Goal: Task Accomplishment & Management: Complete application form

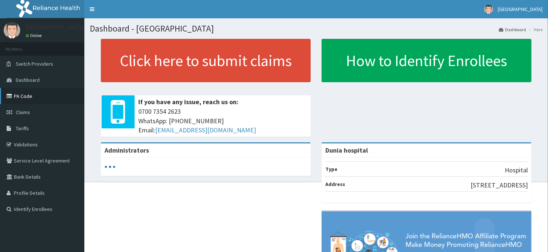
click at [23, 96] on link "PA Code" at bounding box center [42, 96] width 84 height 16
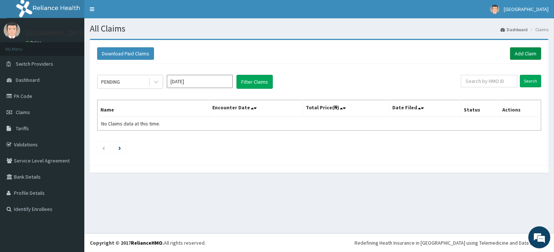
click at [527, 55] on link "Add Claim" at bounding box center [525, 53] width 31 height 12
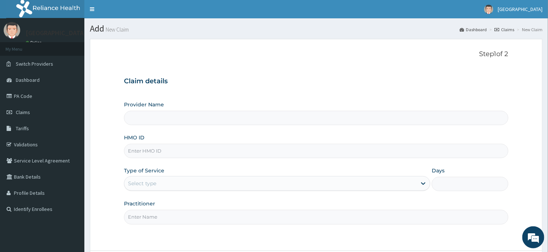
click at [166, 156] on input "HMO ID" at bounding box center [316, 151] width 384 height 14
type input "Dunia hospital"
type input "GSV/12367/A"
click at [162, 179] on div "Select type" at bounding box center [270, 183] width 292 height 12
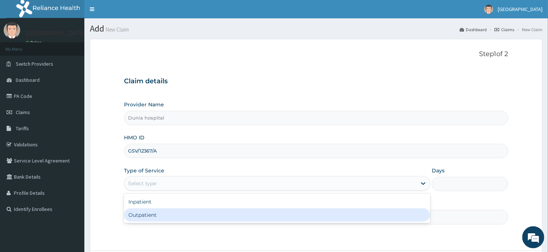
click at [160, 216] on div "Outpatient" at bounding box center [277, 214] width 306 height 13
type input "1"
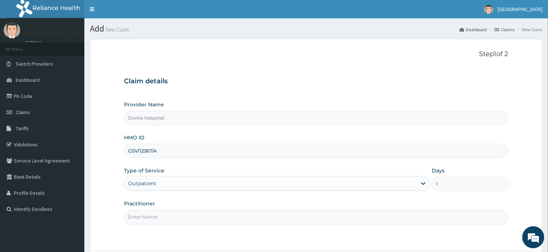
click at [160, 216] on input "Practitioner" at bounding box center [316, 217] width 384 height 14
type input "DR. DAWODU"
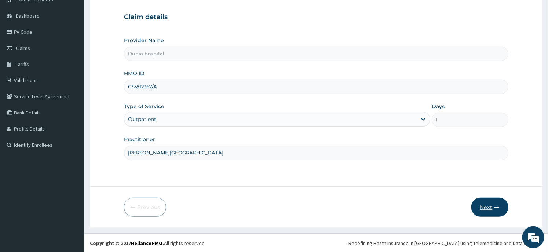
click at [493, 209] on button "Next" at bounding box center [489, 207] width 37 height 19
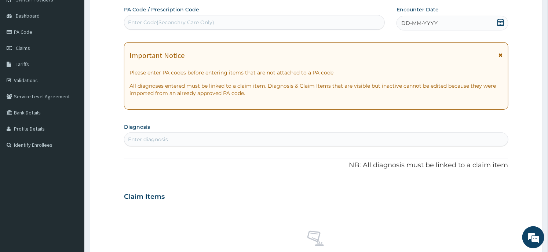
click at [272, 26] on div "Enter Code(Secondary Care Only)" at bounding box center [254, 22] width 260 height 12
paste input "PA/0BC4F8"
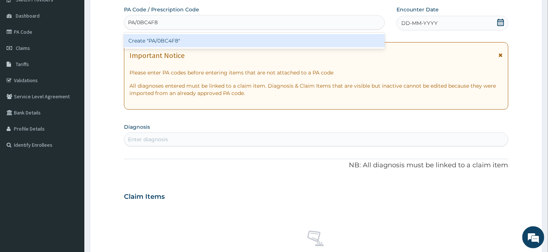
type input "PA/0BC4F8"
click at [106, 100] on form "Step 2 of 2 PA Code / Prescription Code option Create "PA/0BC4F8" focused, 1 of…" at bounding box center [316, 206] width 452 height 463
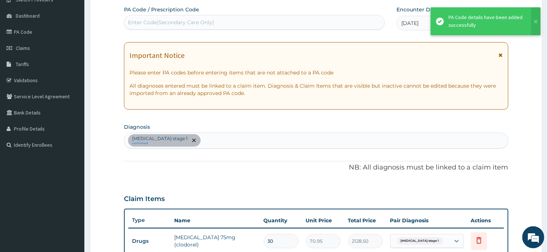
scroll to position [255, 0]
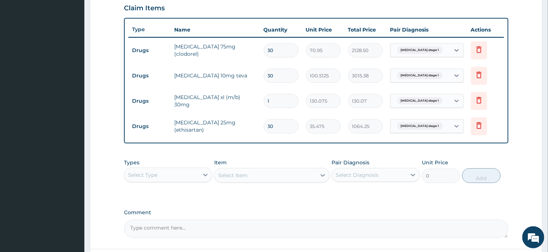
click at [185, 176] on div "Select Type" at bounding box center [161, 175] width 74 height 12
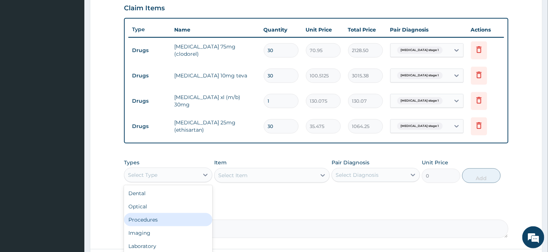
click at [159, 217] on div "Procedures" at bounding box center [168, 219] width 88 height 13
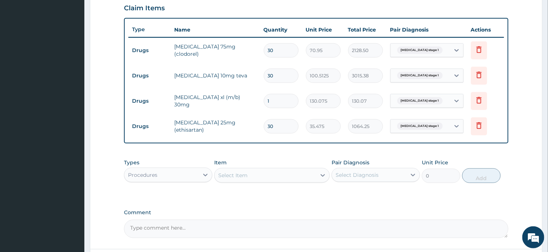
click at [246, 172] on div "Select Item" at bounding box center [232, 175] width 29 height 7
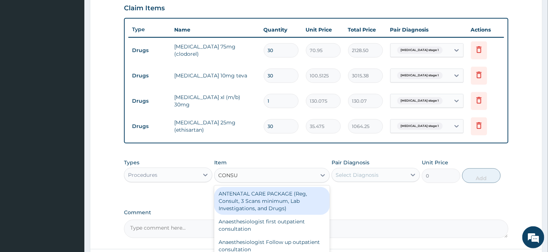
type input "CONSUL"
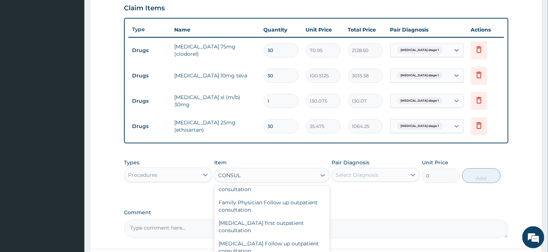
scroll to position [367, 0]
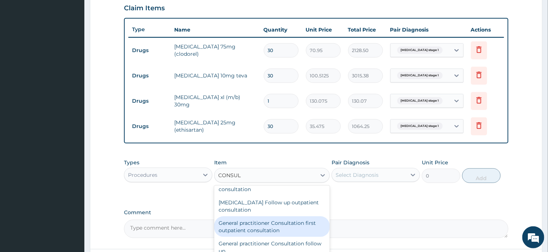
click at [271, 222] on div "General practitioner Consultation first outpatient consultation" at bounding box center [271, 226] width 115 height 21
type input "3547.5"
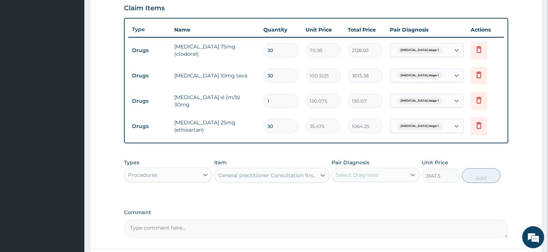
click at [391, 174] on div "Select Diagnosis" at bounding box center [369, 175] width 74 height 12
click at [379, 197] on div "Hypertension stage 1" at bounding box center [375, 193] width 88 height 15
checkbox input "true"
click at [473, 176] on button "Add" at bounding box center [481, 175] width 38 height 15
type input "0"
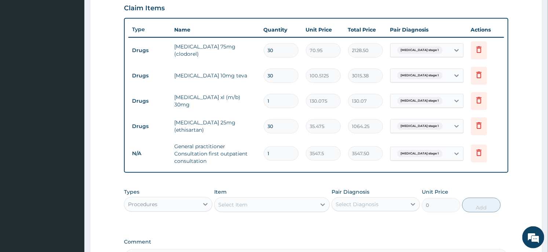
scroll to position [92, 0]
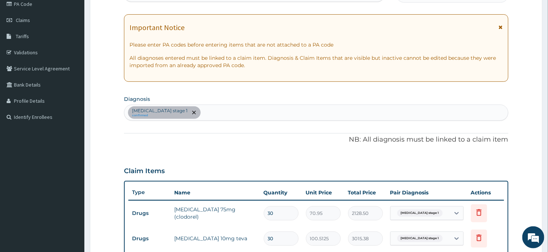
click at [214, 117] on div "Hypertension stage 1 confirmed" at bounding box center [315, 112] width 383 height 15
type input "INSOMNIA"
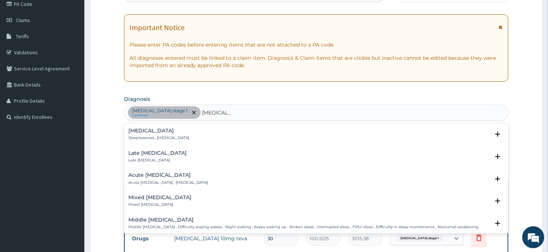
click at [162, 137] on p "Sleeplessness , Insomnia" at bounding box center [158, 137] width 61 height 5
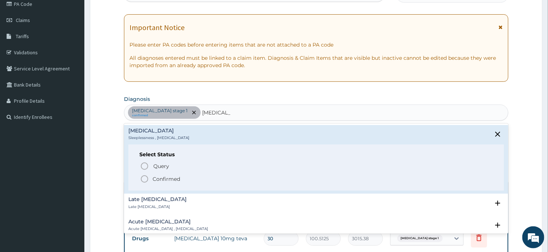
click at [158, 179] on p "Confirmed" at bounding box center [165, 178] width 27 height 7
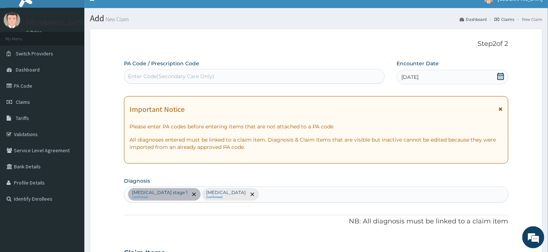
scroll to position [0, 0]
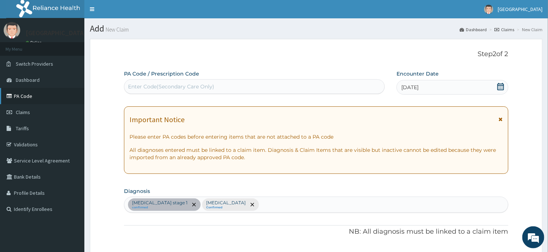
click at [15, 92] on link "PA Code" at bounding box center [42, 96] width 84 height 16
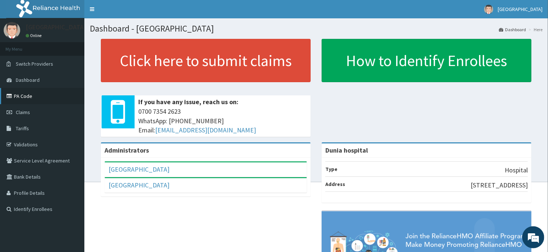
click at [21, 96] on link "PA Code" at bounding box center [42, 96] width 84 height 16
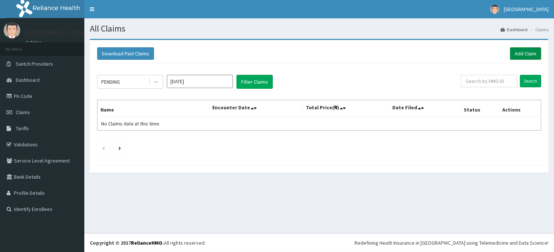
click at [527, 54] on link "Add Claim" at bounding box center [525, 53] width 31 height 12
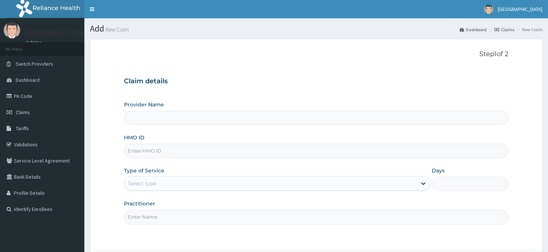
type input "Dunia hospital"
click at [177, 149] on input "HMO ID" at bounding box center [316, 151] width 384 height 14
type input "SBG/10611/A"
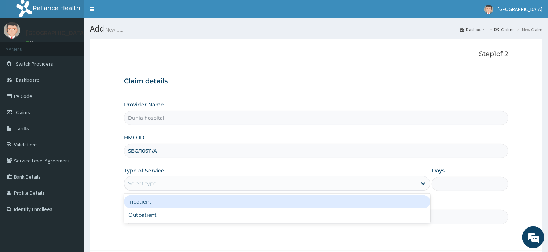
drag, startPoint x: 170, startPoint y: 178, endPoint x: 174, endPoint y: 190, distance: 12.6
click at [170, 181] on div "Select type" at bounding box center [270, 183] width 292 height 12
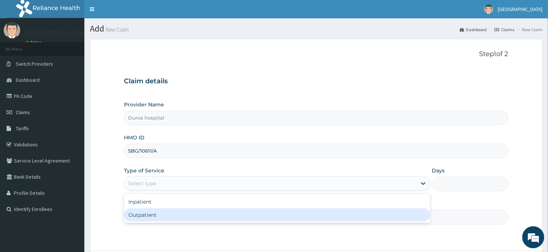
click at [180, 215] on div "Outpatient" at bounding box center [277, 214] width 306 height 13
type input "1"
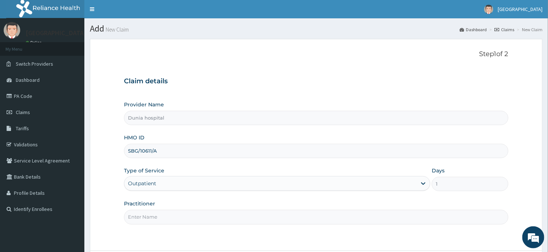
click at [181, 215] on input "Practitioner" at bounding box center [316, 217] width 384 height 14
type input "DR. DAWODU"
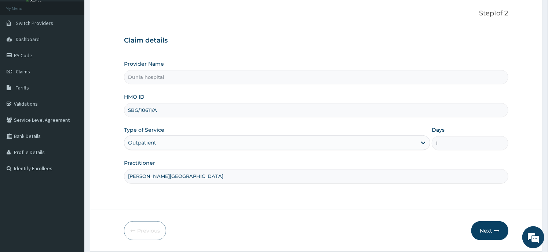
scroll to position [64, 0]
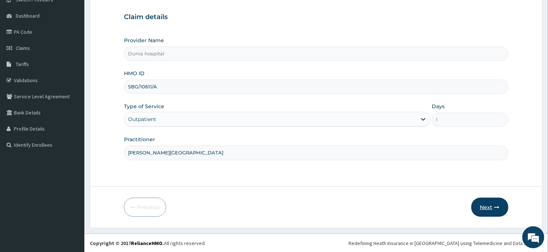
click at [479, 203] on button "Next" at bounding box center [489, 207] width 37 height 19
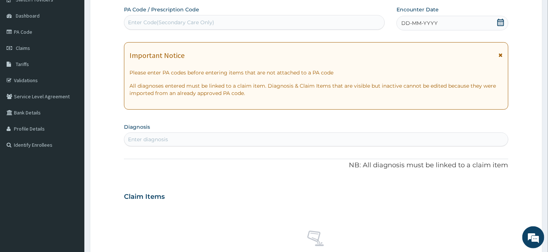
click at [501, 23] on icon at bounding box center [500, 22] width 7 height 7
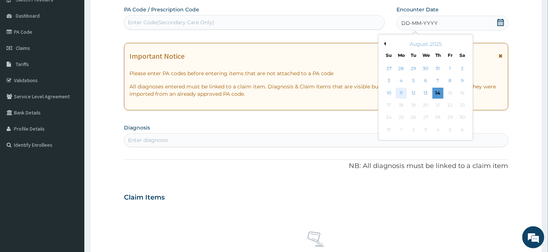
click at [401, 90] on div "11" at bounding box center [401, 93] width 11 height 11
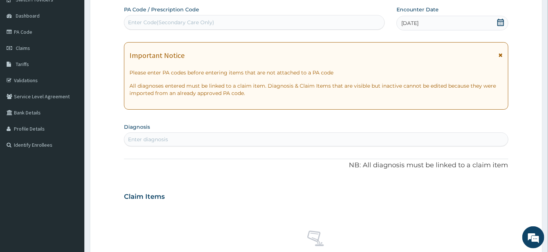
click at [238, 140] on div "Enter diagnosis" at bounding box center [315, 139] width 383 height 12
type input "MALARI"
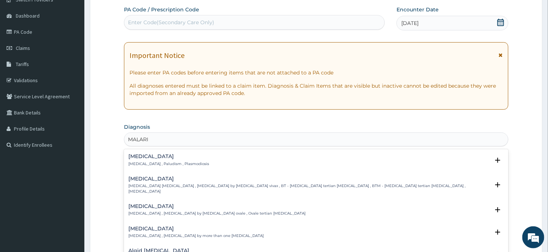
click at [181, 159] on div "Malaria Malaria , Paludism , Plasmodiosis" at bounding box center [168, 160] width 81 height 13
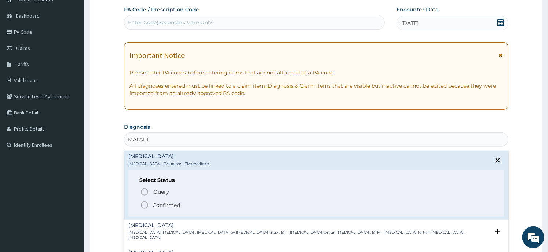
click at [148, 205] on icon "status option filled" at bounding box center [144, 205] width 9 height 9
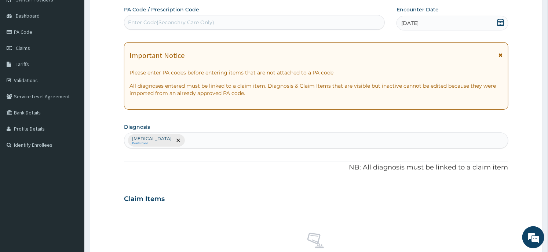
scroll to position [276, 0]
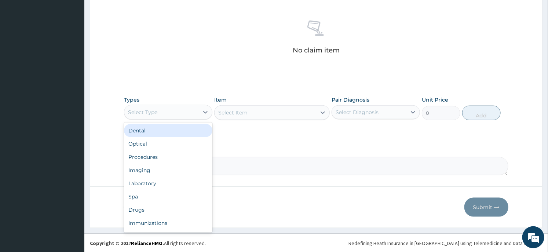
click at [178, 109] on div "Select Type" at bounding box center [161, 112] width 74 height 12
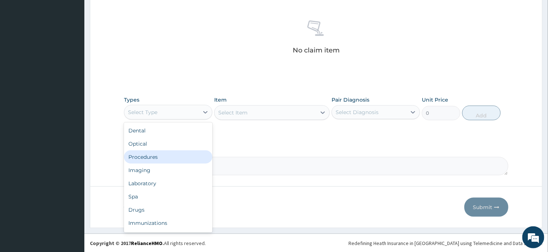
drag, startPoint x: 160, startPoint y: 156, endPoint x: 170, endPoint y: 152, distance: 10.4
click at [160, 157] on div "Procedures" at bounding box center [168, 156] width 88 height 13
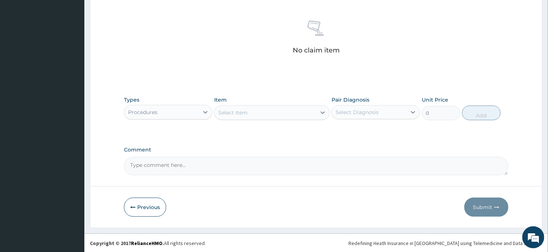
click at [255, 113] on div "Select Item" at bounding box center [264, 113] width 101 height 12
click at [255, 114] on div "Select Item" at bounding box center [264, 113] width 101 height 12
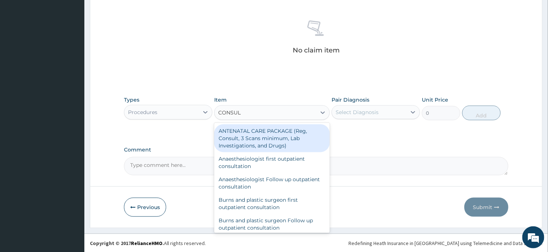
type input "CONSULT"
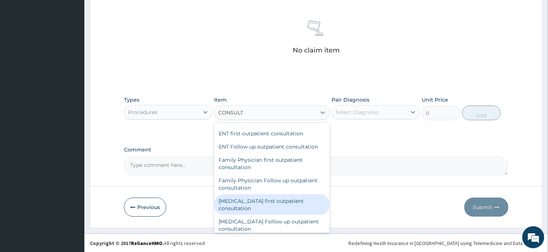
scroll to position [367, 0]
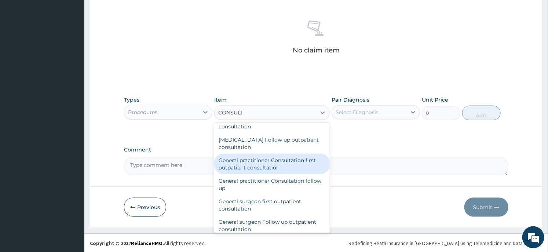
click at [256, 161] on div "General practitioner Consultation first outpatient consultation" at bounding box center [271, 164] width 115 height 21
type input "3547.5"
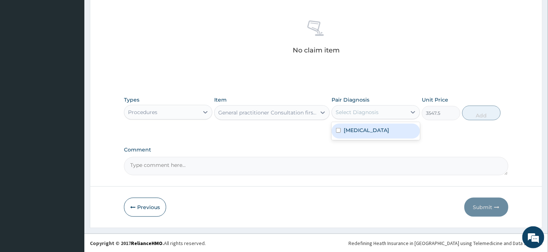
click at [353, 109] on div "Select Diagnosis" at bounding box center [356, 112] width 43 height 7
click at [343, 130] on label "Malaria" at bounding box center [365, 129] width 45 height 7
checkbox input "true"
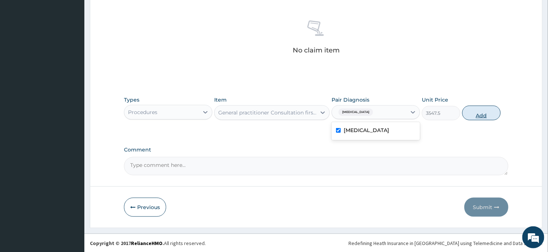
click at [469, 116] on button "Add" at bounding box center [481, 113] width 38 height 15
type input "0"
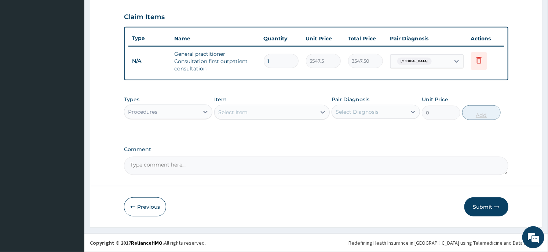
scroll to position [244, 0]
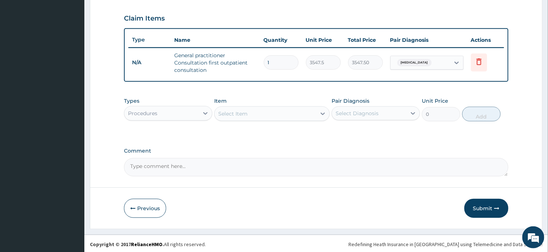
click at [197, 112] on div "Procedures" at bounding box center [161, 113] width 74 height 12
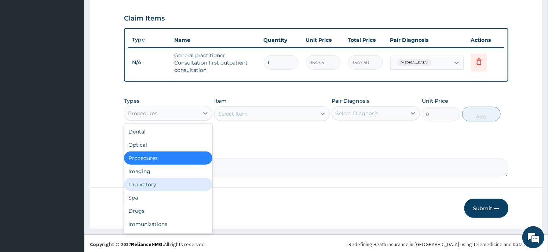
click at [173, 178] on div "Laboratory" at bounding box center [168, 184] width 88 height 13
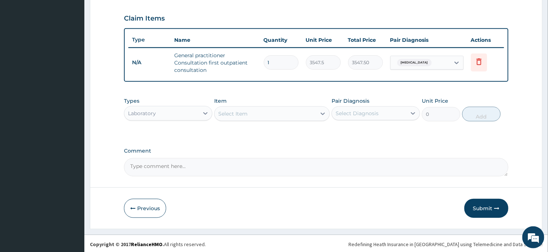
click at [265, 112] on div "Select Item" at bounding box center [264, 114] width 101 height 12
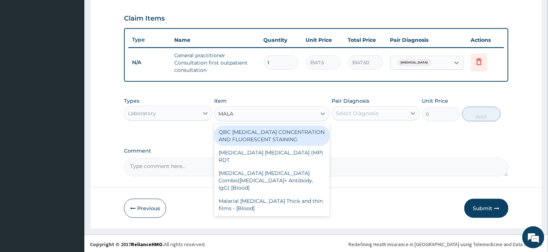
type input "MALAR"
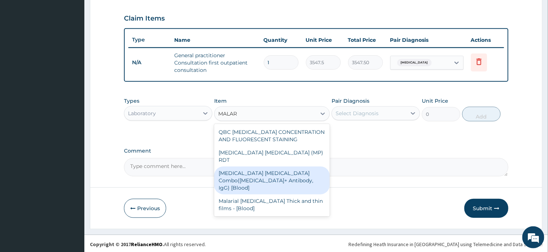
click at [274, 166] on div "Malaria Parasite Combo(Blood Film+ Antibody, IgG) [Blood]" at bounding box center [271, 180] width 115 height 28
type input "1612.5"
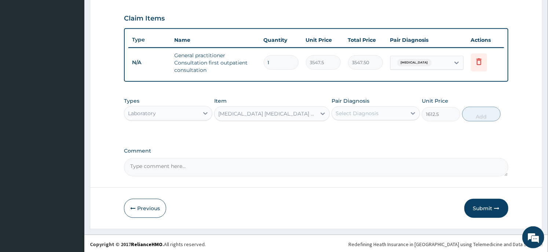
click at [298, 110] on div "Malaria Parasite Combo(Blood Film+ Antibody, IgG) [Blood]" at bounding box center [267, 113] width 98 height 7
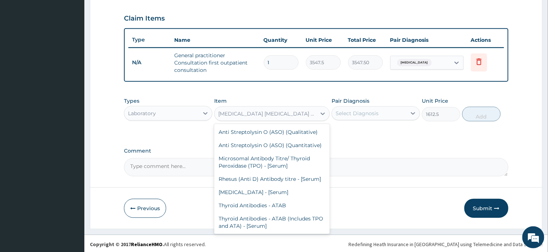
scroll to position [5002, 0]
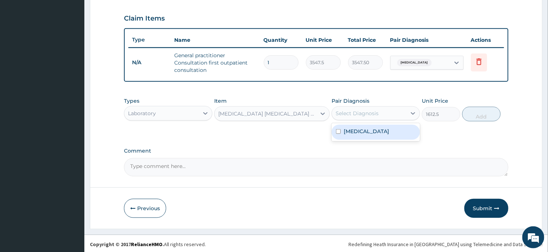
click at [350, 117] on div "Select Diagnosis" at bounding box center [369, 113] width 74 height 12
click at [354, 133] on label "Malaria" at bounding box center [365, 131] width 45 height 7
checkbox input "true"
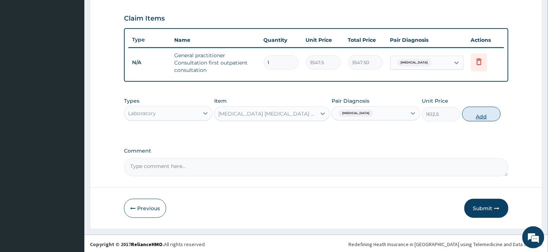
click at [482, 116] on button "Add" at bounding box center [481, 114] width 38 height 15
type input "0"
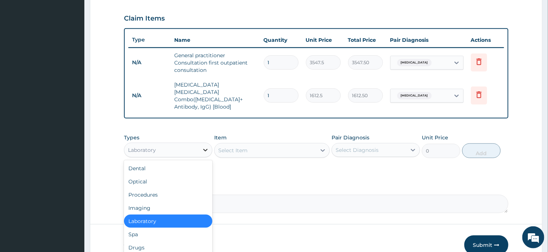
click at [200, 143] on div at bounding box center [205, 149] width 13 height 13
click at [149, 241] on div "Drugs" at bounding box center [168, 247] width 88 height 13
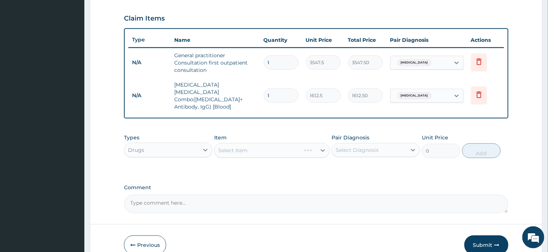
scroll to position [270, 0]
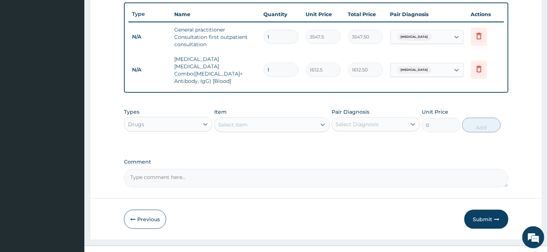
click at [231, 118] on div "Select Item" at bounding box center [271, 124] width 115 height 15
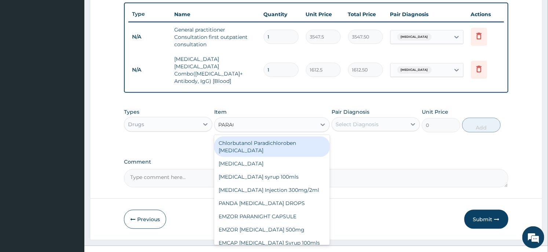
type input "PARACE"
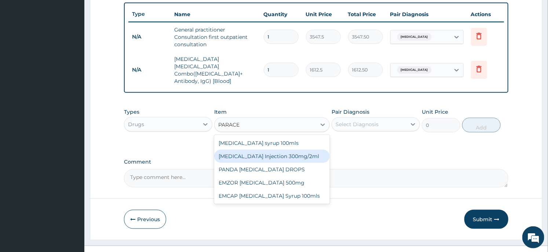
click at [273, 150] on div "PARACETAMOL Injection 300mg/2ml" at bounding box center [271, 156] width 115 height 13
type input "260.15"
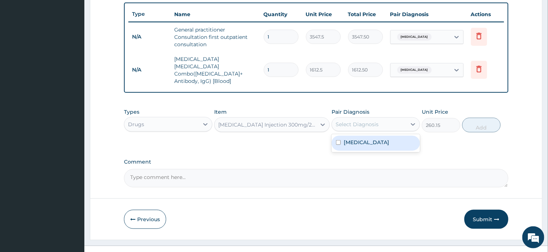
click at [354, 121] on div "Select Diagnosis" at bounding box center [356, 124] width 43 height 7
click at [359, 136] on div "Malaria" at bounding box center [375, 143] width 88 height 15
checkbox input "true"
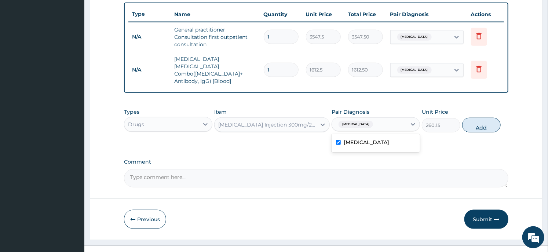
click at [479, 118] on button "Add" at bounding box center [481, 125] width 38 height 15
type input "0"
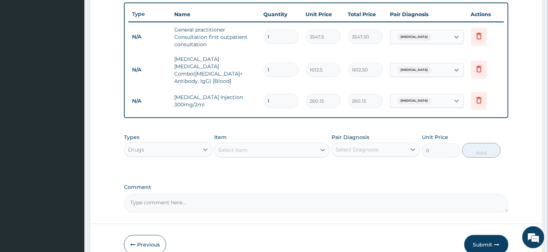
click at [284, 94] on input "1" at bounding box center [281, 101] width 35 height 14
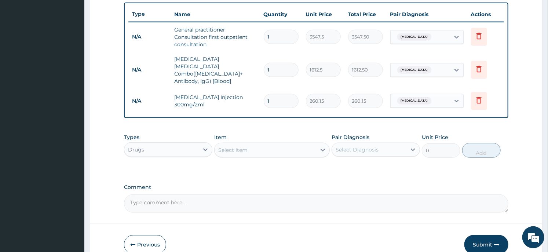
type input "2"
type input "520.30"
type input "2"
click at [288, 144] on div "Select Item" at bounding box center [264, 150] width 101 height 12
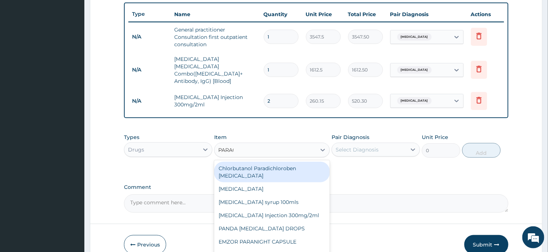
type input "PARACE"
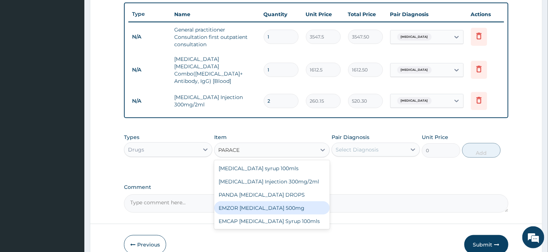
click at [288, 201] on div "EMZOR PARACETAMOL 500mg" at bounding box center [271, 207] width 115 height 13
type input "23.65"
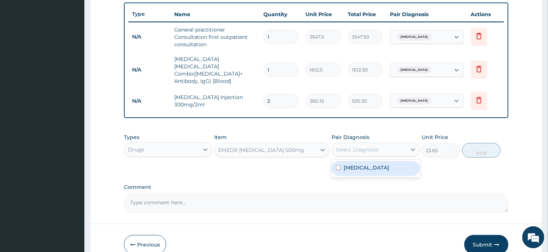
click at [390, 144] on div "Select Diagnosis" at bounding box center [369, 150] width 74 height 12
click at [378, 161] on div "Malaria" at bounding box center [375, 168] width 88 height 15
checkbox input "true"
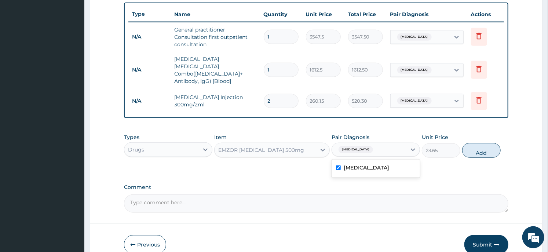
click at [478, 146] on div "Types Drugs Item EMZOR PARACETAMOL 500mg Pair Diagnosis option Malaria, selecte…" at bounding box center [316, 146] width 384 height 32
click at [488, 143] on button "Add" at bounding box center [481, 150] width 38 height 15
type input "0"
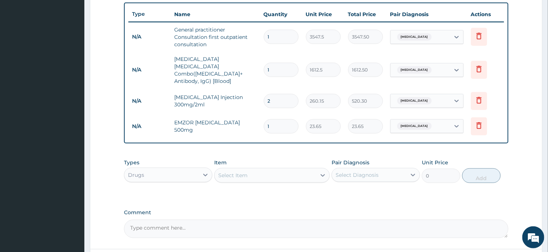
type input "18"
type input "425.70"
type input "18"
click at [258, 169] on div "Select Item" at bounding box center [264, 175] width 101 height 12
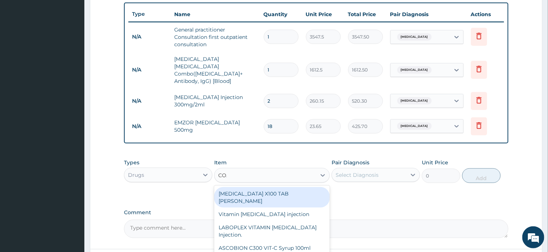
type input "COAR"
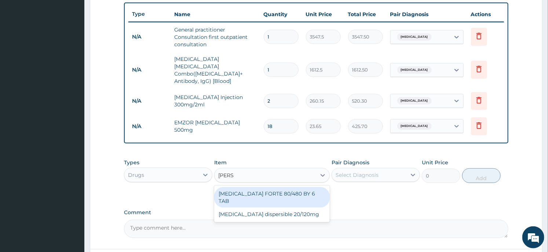
click at [276, 187] on div "COARTEM FORTE 80/480 BY 6 TAB" at bounding box center [271, 197] width 115 height 21
type input "449.35"
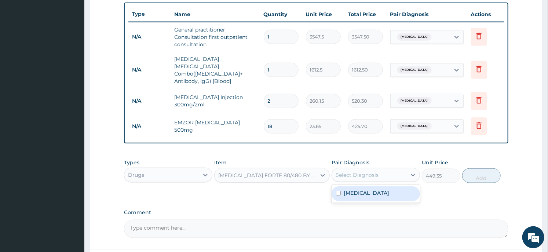
click at [359, 171] on div "Select Diagnosis" at bounding box center [356, 174] width 43 height 7
click at [358, 189] on label "Malaria" at bounding box center [365, 192] width 45 height 7
checkbox input "true"
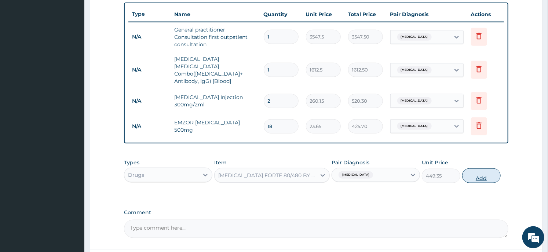
click at [481, 168] on button "Add" at bounding box center [481, 175] width 38 height 15
type input "0"
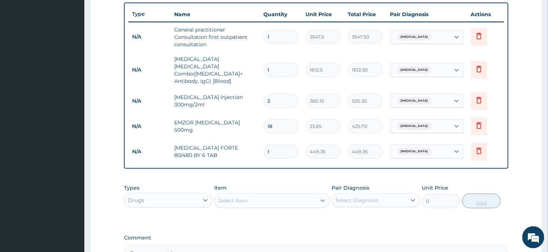
click at [271, 144] on input "1" at bounding box center [281, 151] width 35 height 14
type input "6"
type input "2696.10"
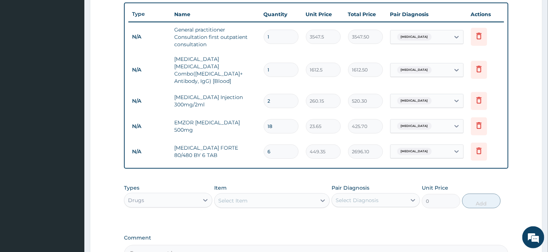
type input "6"
click at [302, 165] on div "PA Code / Prescription Code Enter Code(Secondary Care Only) Encounter Date 11-0…" at bounding box center [316, 31] width 384 height 463
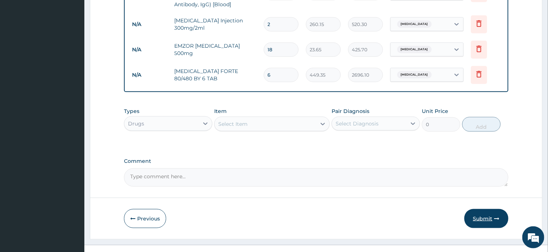
click at [494, 212] on button "Submit" at bounding box center [486, 218] width 44 height 19
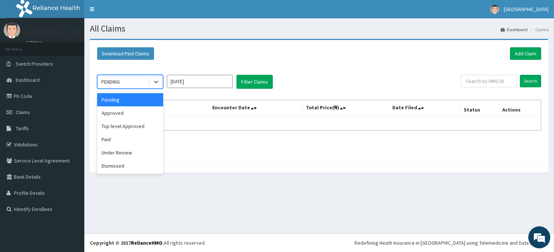
click at [120, 80] on div "PENDING" at bounding box center [110, 81] width 19 height 7
click at [130, 109] on div "Approved" at bounding box center [130, 112] width 66 height 13
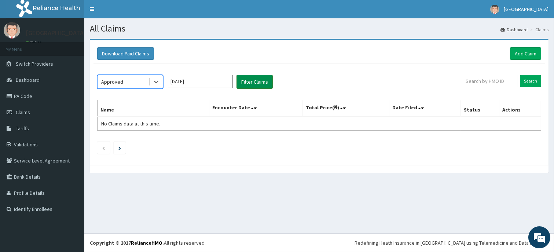
click at [251, 83] on button "Filter Claims" at bounding box center [254, 82] width 36 height 14
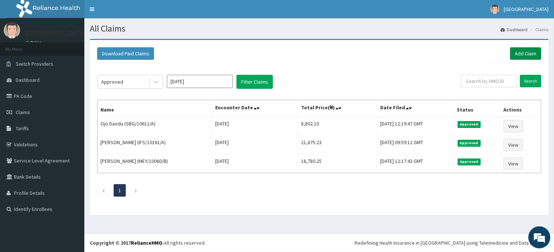
click at [519, 49] on link "Add Claim" at bounding box center [525, 53] width 31 height 12
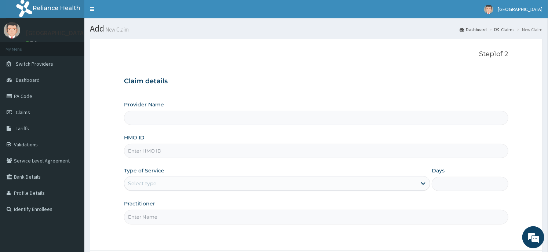
click at [155, 157] on input "HMO ID" at bounding box center [316, 151] width 384 height 14
type input "Dunia hospital"
type input "PYH/10040/D"
click at [169, 191] on div "Provider Name Dunia hospital HMO ID PYH/10040/D Type of Service Select type Day…" at bounding box center [316, 162] width 384 height 123
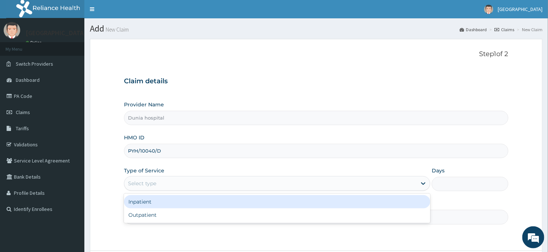
click at [188, 183] on div "Select type" at bounding box center [270, 183] width 292 height 12
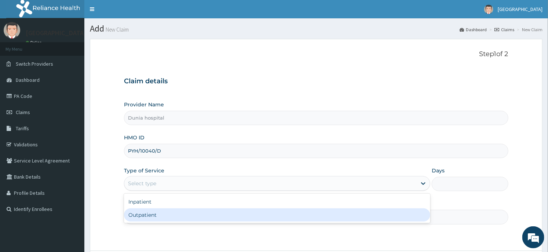
click at [165, 221] on div "Outpatient" at bounding box center [277, 214] width 306 height 13
type input "1"
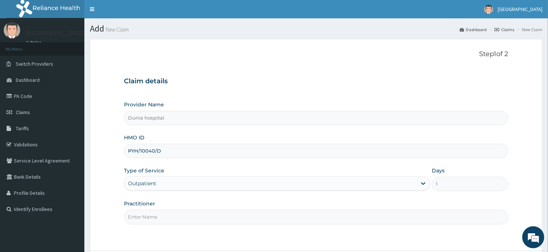
click at [170, 216] on input "Practitioner" at bounding box center [316, 217] width 384 height 14
type input "[PERSON_NAME][GEOGRAPHIC_DATA]"
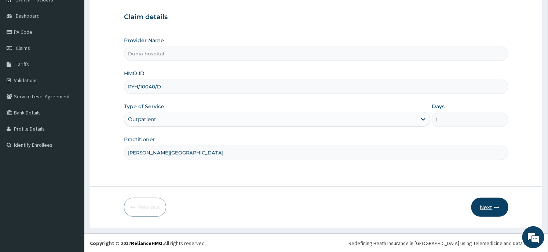
click at [482, 203] on button "Next" at bounding box center [489, 207] width 37 height 19
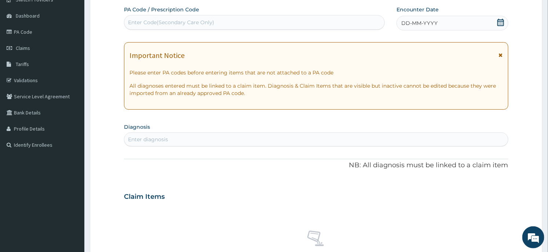
click at [499, 21] on icon at bounding box center [500, 22] width 7 height 7
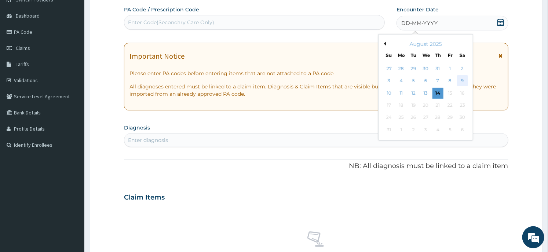
click at [457, 80] on div "9" at bounding box center [462, 81] width 11 height 11
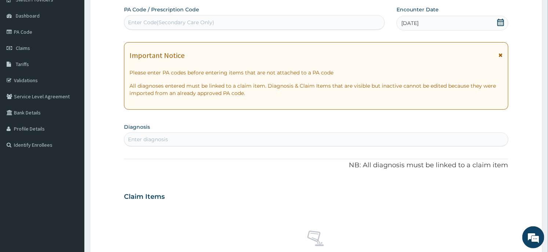
click at [284, 133] on div "Enter diagnosis" at bounding box center [315, 139] width 383 height 12
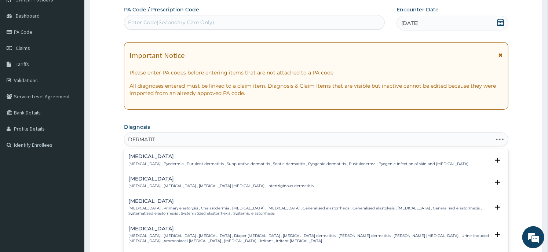
type input "DERMATITI"
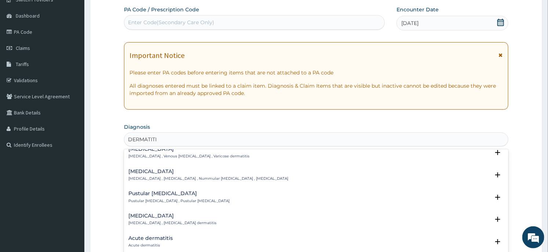
scroll to position [326, 0]
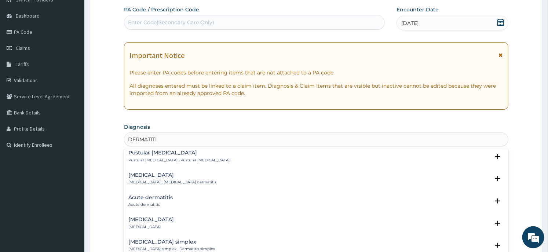
click at [160, 196] on h4 "Acute dermatitis" at bounding box center [150, 197] width 44 height 5
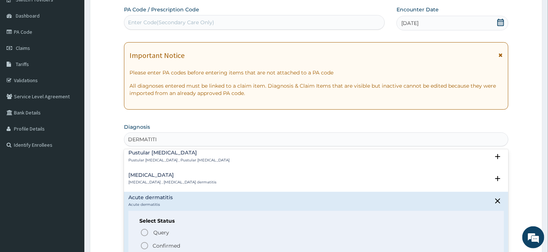
click at [160, 242] on p "Confirmed" at bounding box center [165, 245] width 27 height 7
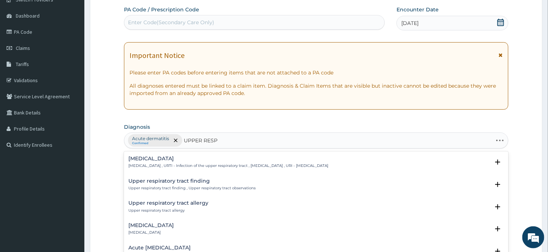
type input "UPPER RESPI"
click at [166, 221] on div "Acute upper respiratory infection Acute upper respiratory infection , Acute upp…" at bounding box center [316, 231] width 384 height 22
click at [177, 232] on p "Acute [MEDICAL_DATA] , Acute [MEDICAL_DATA] , Acute URI ([MEDICAL_DATA]) , AURT…" at bounding box center [233, 232] width 211 height 5
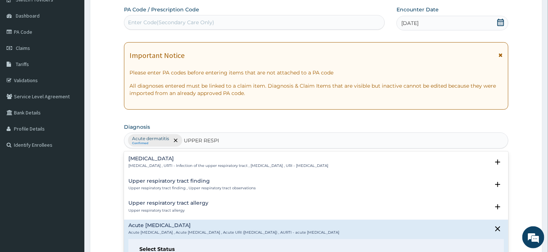
scroll to position [81, 0]
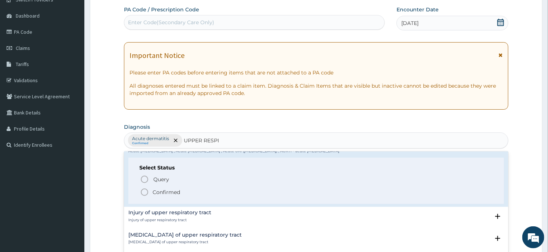
click at [174, 195] on p "Confirmed" at bounding box center [165, 191] width 27 height 7
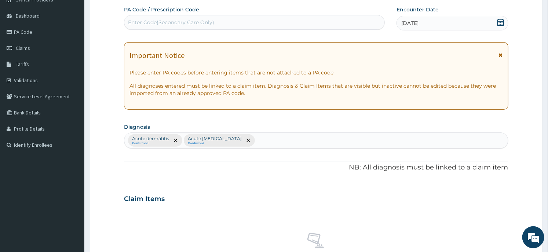
scroll to position [276, 0]
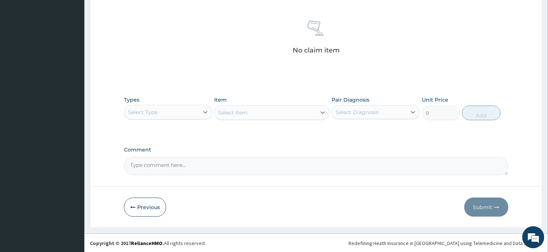
click at [193, 103] on div "Types Select Type" at bounding box center [168, 108] width 88 height 24
click at [187, 111] on div "Select Type" at bounding box center [161, 112] width 74 height 12
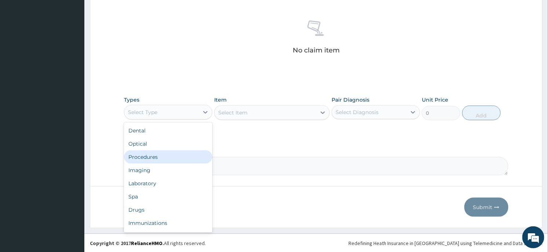
click at [163, 150] on div "Procedures" at bounding box center [168, 156] width 88 height 13
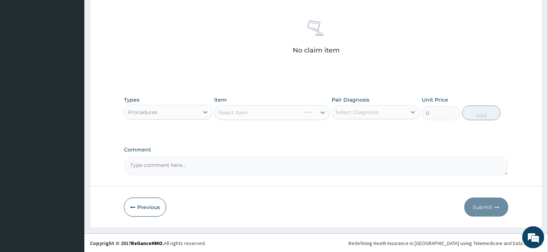
click at [274, 116] on div "Select Item" at bounding box center [271, 112] width 115 height 15
click at [274, 116] on div "Select Item" at bounding box center [264, 113] width 101 height 12
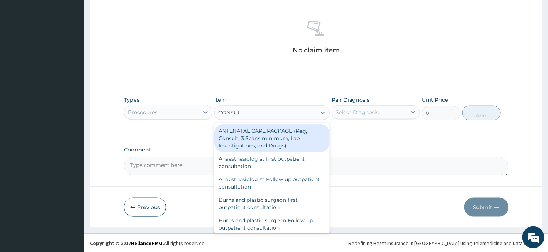
type input "CONSULT"
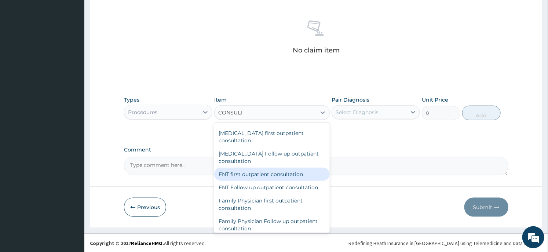
scroll to position [326, 0]
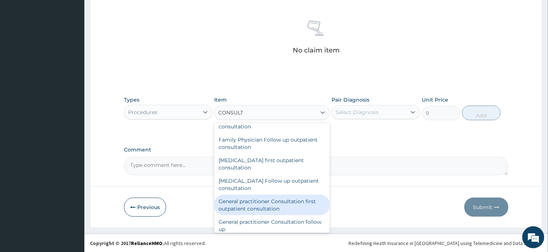
click at [268, 197] on div "General practitioner Consultation first outpatient consultation" at bounding box center [271, 205] width 115 height 21
type input "3547.5"
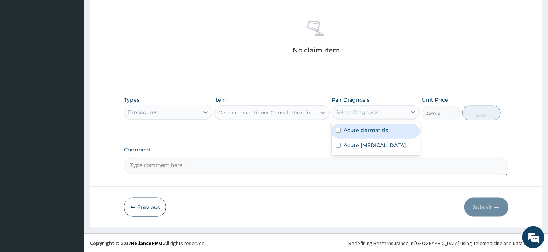
click at [354, 109] on div "Select Diagnosis" at bounding box center [356, 112] width 43 height 7
click at [356, 134] on div "Acute dermatitis" at bounding box center [375, 131] width 88 height 15
checkbox input "true"
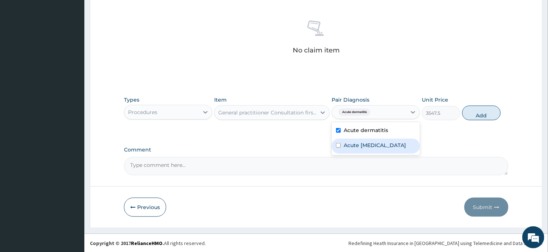
click at [354, 145] on label "Acute [MEDICAL_DATA]" at bounding box center [374, 144] width 62 height 7
checkbox input "true"
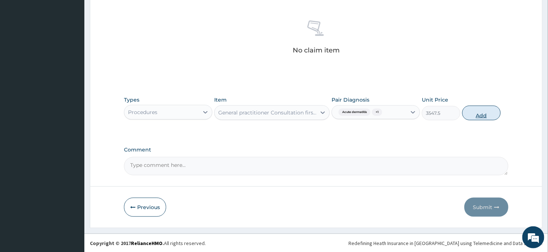
click at [478, 115] on button "Add" at bounding box center [481, 113] width 38 height 15
type input "0"
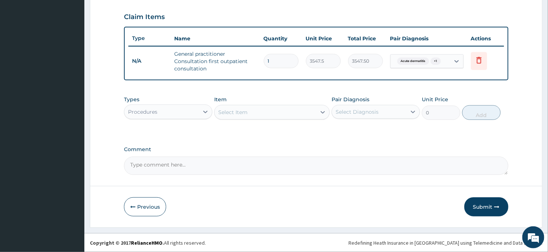
scroll to position [244, 0]
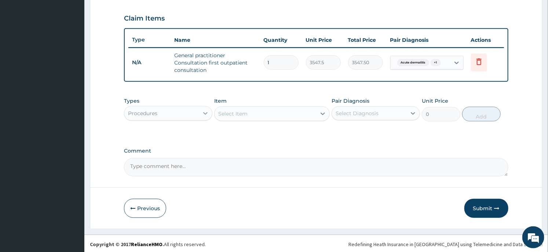
click at [199, 118] on div at bounding box center [205, 113] width 13 height 13
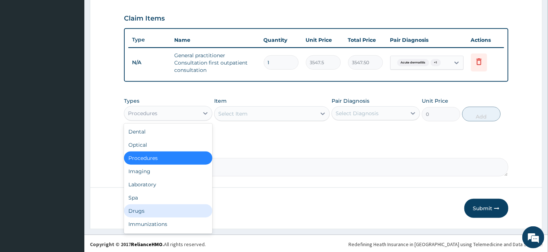
click at [159, 210] on div "Drugs" at bounding box center [168, 210] width 88 height 13
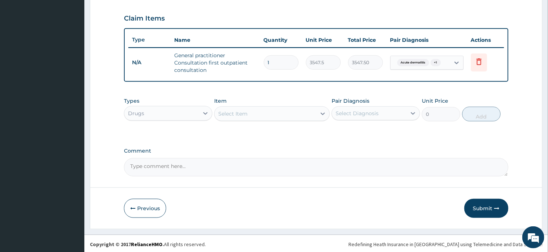
click at [265, 111] on div "Select Item" at bounding box center [264, 114] width 101 height 12
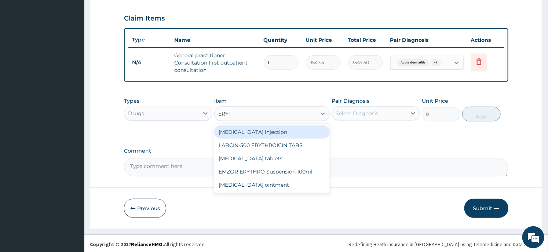
type input "ERYTH"
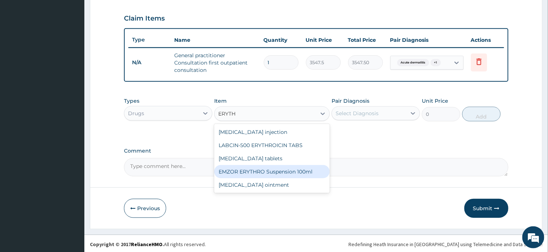
click at [279, 170] on div "EMZOR ERYTHRO Suspension 100ml" at bounding box center [271, 171] width 115 height 13
type input "2601.5"
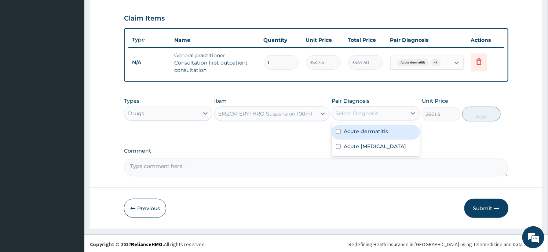
click at [349, 111] on div "Select Diagnosis" at bounding box center [356, 113] width 43 height 7
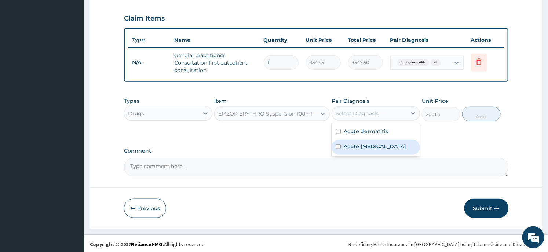
click at [351, 148] on label "Acute [MEDICAL_DATA]" at bounding box center [374, 146] width 62 height 7
checkbox input "true"
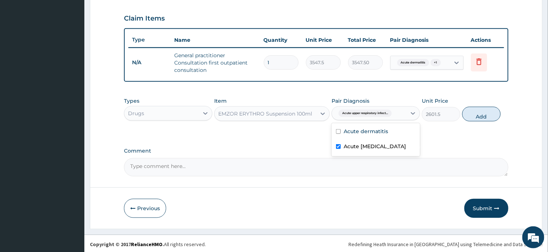
click at [479, 112] on button "Add" at bounding box center [481, 114] width 38 height 15
type input "0"
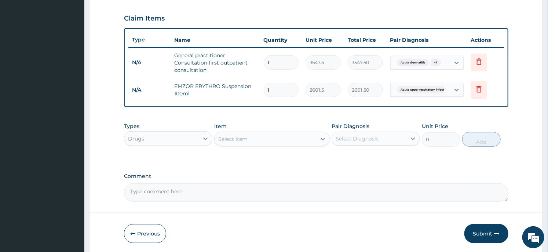
click at [264, 139] on div "Select Item" at bounding box center [264, 139] width 101 height 12
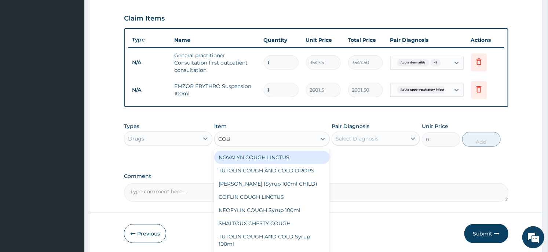
type input "COUGH"
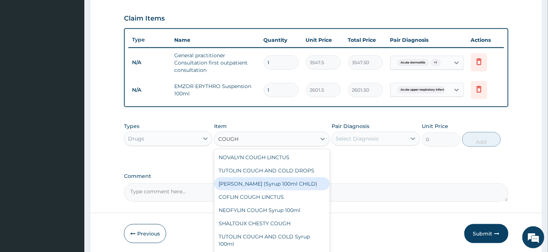
click at [278, 185] on div "[PERSON_NAME] (Syrup 100ml CHILD)" at bounding box center [271, 183] width 115 height 13
type input "1478.125"
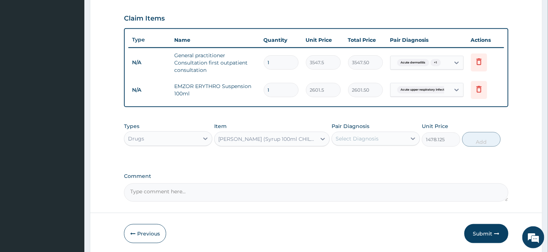
click at [358, 144] on div "Select Diagnosis" at bounding box center [375, 139] width 88 height 14
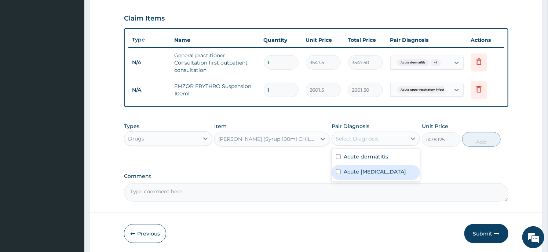
click at [346, 175] on label "Acute [MEDICAL_DATA]" at bounding box center [374, 171] width 62 height 7
checkbox input "true"
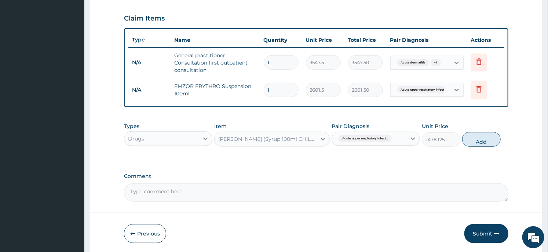
drag, startPoint x: 492, startPoint y: 133, endPoint x: 484, endPoint y: 133, distance: 7.3
click at [492, 133] on button "Add" at bounding box center [481, 139] width 38 height 15
type input "0"
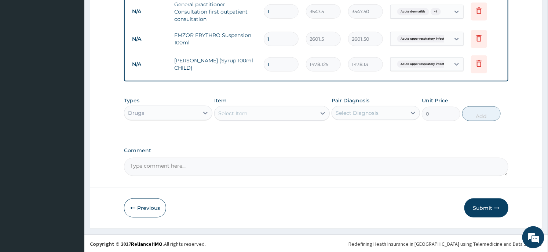
scroll to position [92, 0]
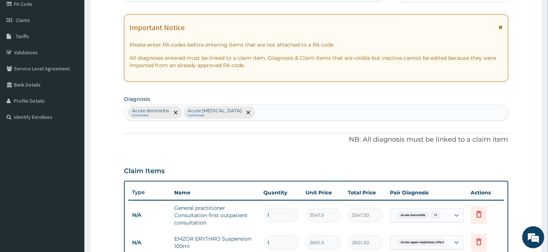
click at [291, 114] on div "Acute dermatitis Confirmed Acute upper respiratory infection Confirmed" at bounding box center [315, 112] width 383 height 15
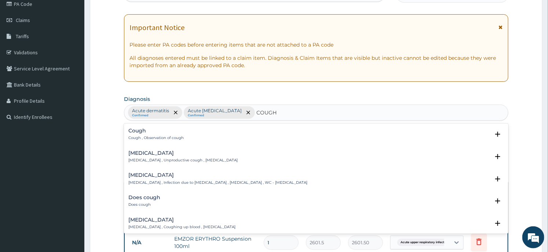
type input "COUG"
click at [151, 138] on p "Cough , Observation of cough" at bounding box center [155, 137] width 55 height 5
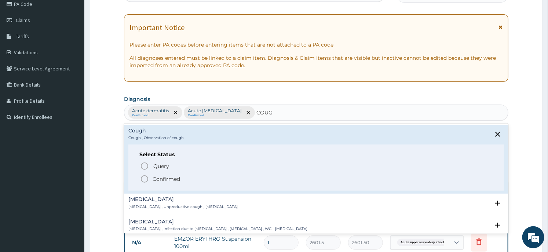
click at [163, 181] on p "Confirmed" at bounding box center [165, 178] width 27 height 7
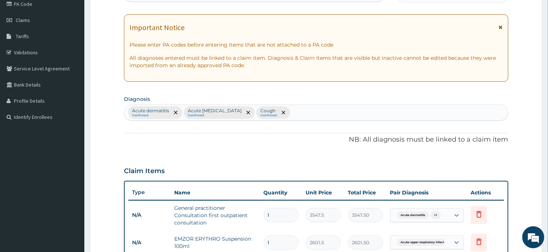
scroll to position [295, 0]
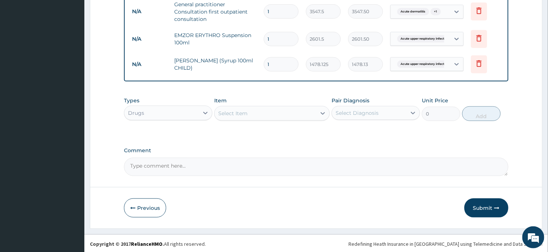
click at [416, 62] on span "Acute upper respiratory infect..." at bounding box center [423, 63] width 53 height 7
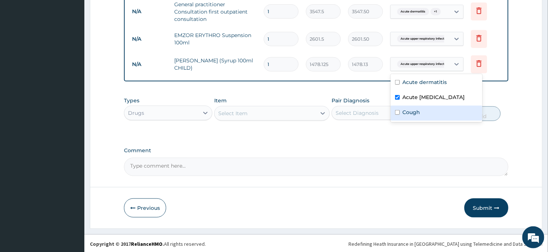
click at [409, 121] on div "Cough" at bounding box center [436, 113] width 92 height 15
checkbox input "true"
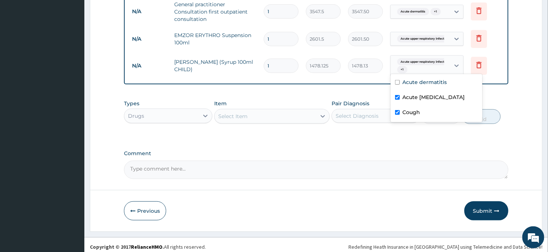
click at [243, 121] on div "Select Item" at bounding box center [264, 116] width 101 height 12
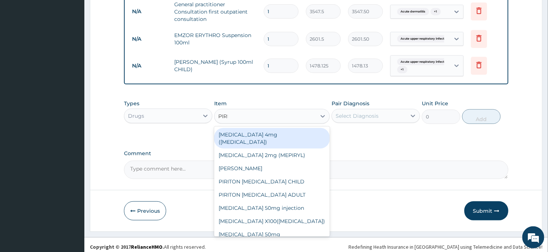
type input "PIRITO"
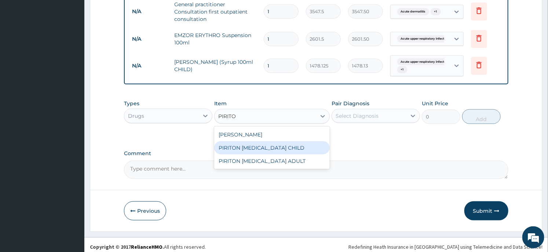
click at [262, 147] on div "PIRITON [MEDICAL_DATA] CHILD" at bounding box center [271, 147] width 115 height 13
type input "1182.5"
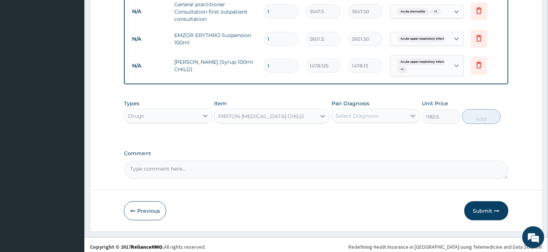
click at [372, 123] on div "Pair Diagnosis Select Diagnosis" at bounding box center [375, 112] width 88 height 24
click at [374, 120] on div "Select Diagnosis" at bounding box center [369, 116] width 74 height 12
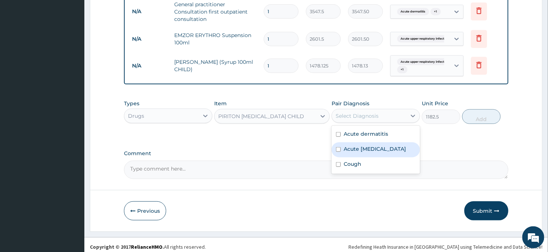
click at [360, 152] on label "Acute [MEDICAL_DATA]" at bounding box center [374, 148] width 62 height 7
checkbox input "true"
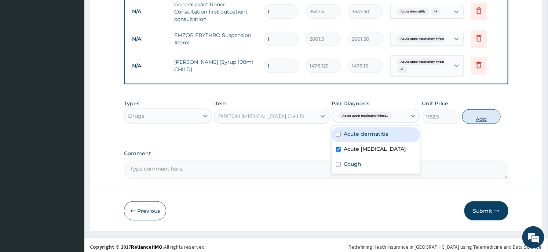
click at [484, 117] on button "Add" at bounding box center [481, 116] width 38 height 15
type input "0"
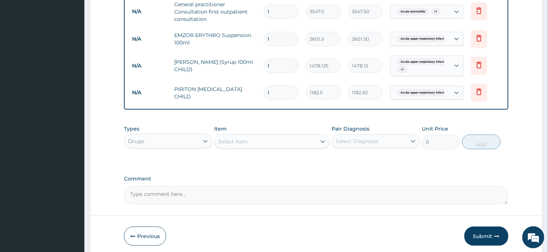
click at [240, 136] on div "Select Item" at bounding box center [264, 142] width 101 height 12
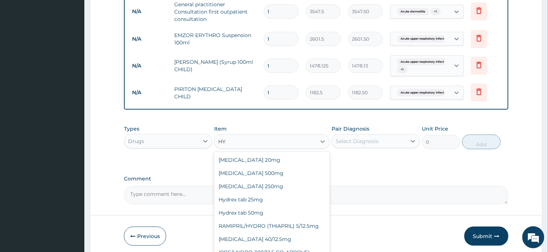
type input "H"
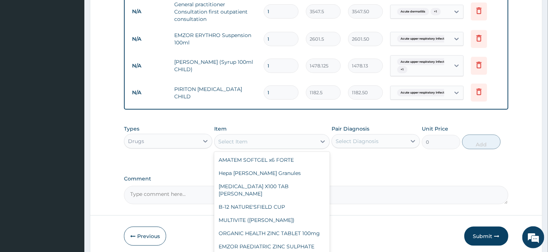
type input "Y"
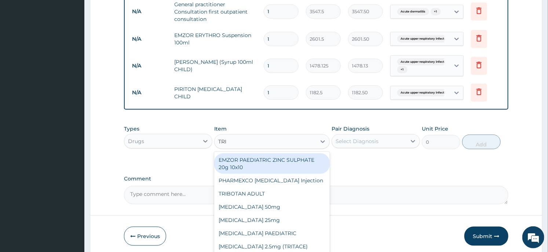
type input "TRIB"
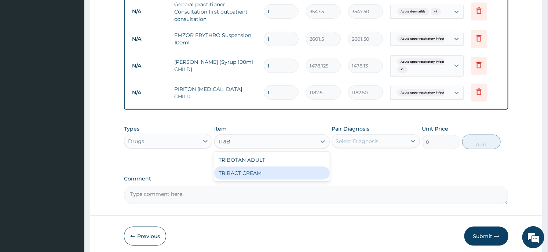
click at [265, 174] on div "TRIBACT CREAM" at bounding box center [271, 172] width 115 height 13
type input "946"
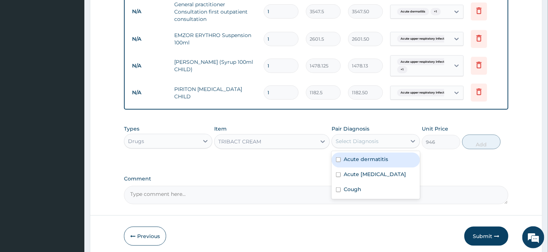
click at [387, 140] on div "Select Diagnosis" at bounding box center [369, 141] width 74 height 12
click at [368, 159] on label "Acute dermatitis" at bounding box center [365, 158] width 44 height 7
checkbox input "true"
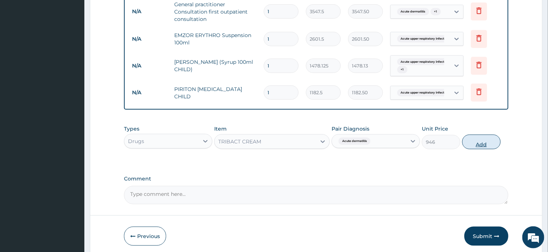
click at [479, 138] on button "Add" at bounding box center [481, 142] width 38 height 15
type input "0"
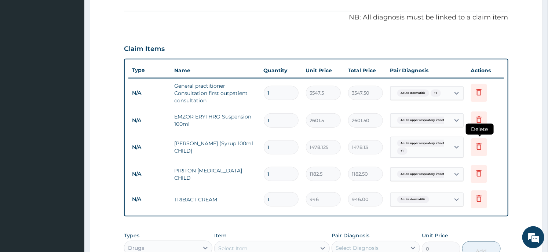
scroll to position [350, 0]
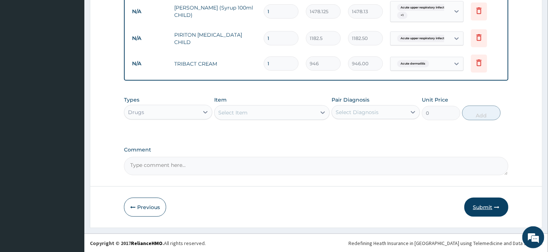
click at [490, 210] on button "Submit" at bounding box center [486, 207] width 44 height 19
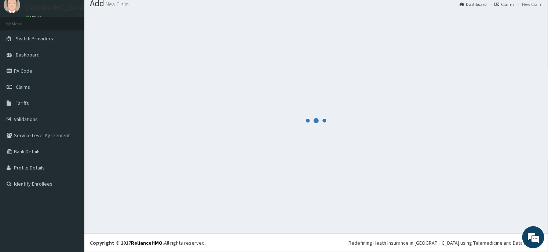
scroll to position [25, 0]
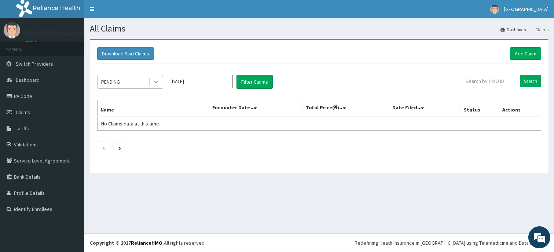
click at [156, 87] on div at bounding box center [156, 81] width 13 height 13
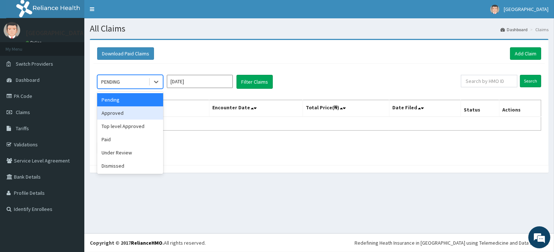
click at [129, 114] on div "Approved" at bounding box center [130, 112] width 66 height 13
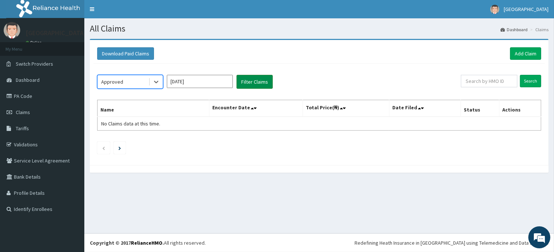
click at [245, 79] on button "Filter Claims" at bounding box center [254, 82] width 36 height 14
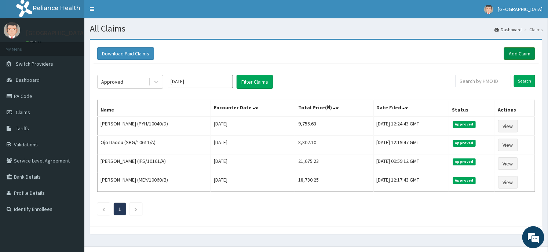
click at [527, 57] on link "Add Claim" at bounding box center [519, 53] width 31 height 12
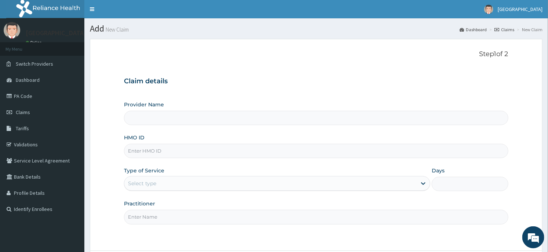
type input "Dunia hospital"
click at [161, 155] on input "HMO ID" at bounding box center [316, 151] width 384 height 14
click at [184, 152] on input "PYH/10040/D" at bounding box center [316, 151] width 384 height 14
type input "PYH/10040/B"
click at [151, 186] on div "Select type" at bounding box center [142, 183] width 28 height 7
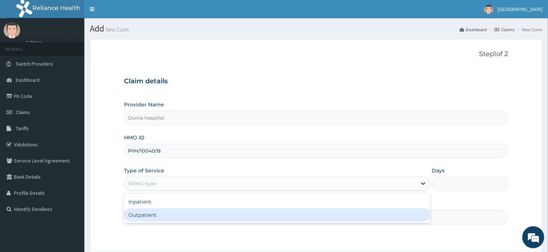
click at [150, 216] on div "Outpatient" at bounding box center [277, 214] width 306 height 13
type input "1"
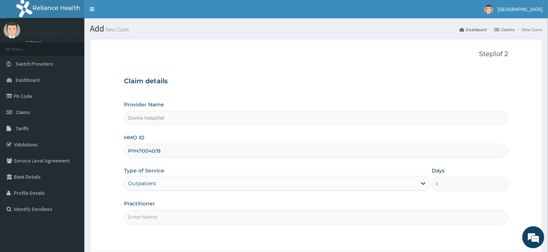
click at [152, 213] on input "Practitioner" at bounding box center [316, 217] width 384 height 14
type input "[PERSON_NAME][GEOGRAPHIC_DATA]"
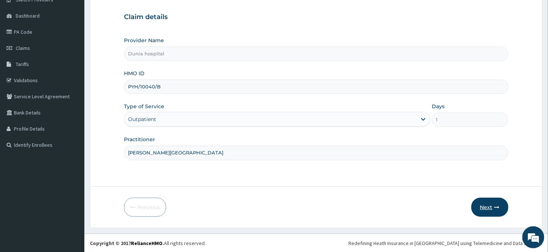
click at [483, 202] on button "Next" at bounding box center [489, 207] width 37 height 19
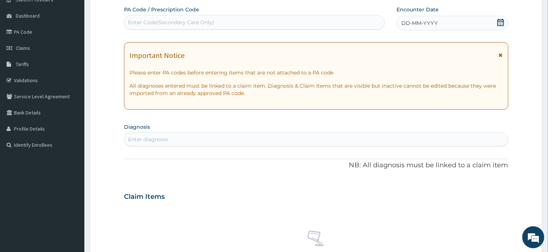
click at [187, 141] on div "Enter diagnosis" at bounding box center [315, 139] width 383 height 12
click at [501, 21] on icon at bounding box center [500, 22] width 7 height 7
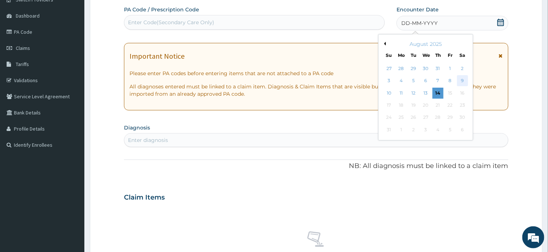
click at [461, 76] on div "9" at bounding box center [462, 81] width 11 height 11
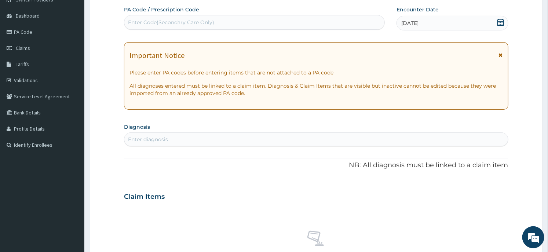
click at [188, 137] on div "Enter diagnosis" at bounding box center [315, 139] width 383 height 12
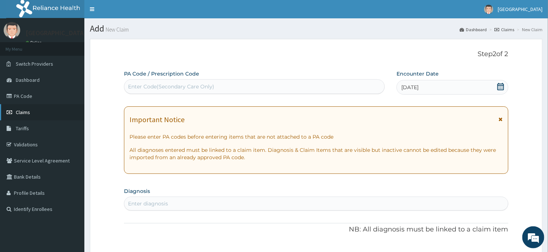
click at [21, 109] on span "Claims" at bounding box center [23, 112] width 14 height 7
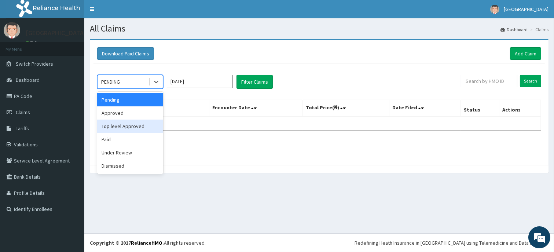
click at [122, 124] on div "Top level Approved" at bounding box center [130, 125] width 66 height 13
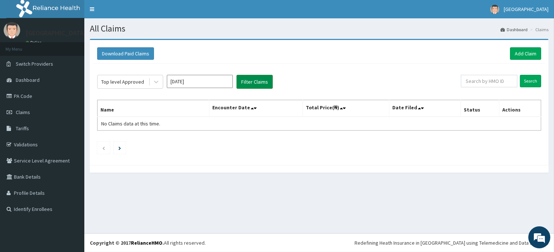
click at [257, 81] on button "Filter Claims" at bounding box center [254, 82] width 36 height 14
click at [155, 85] on icon at bounding box center [155, 81] width 7 height 7
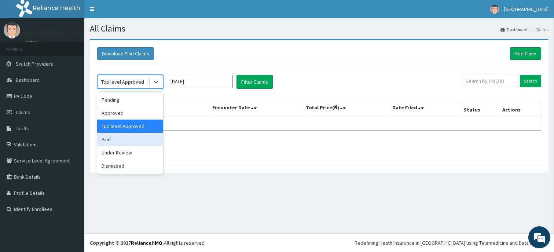
click at [131, 139] on div "Paid" at bounding box center [130, 139] width 66 height 13
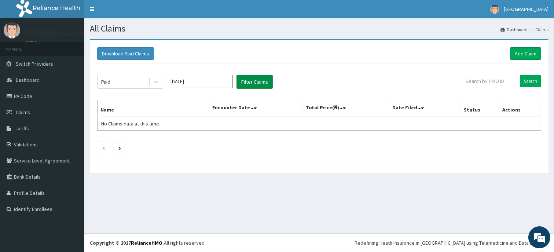
click at [272, 77] on button "Filter Claims" at bounding box center [254, 82] width 36 height 14
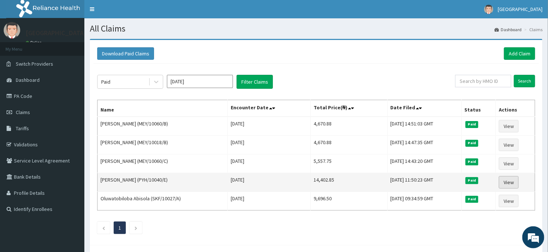
click at [510, 182] on link "View" at bounding box center [509, 182] width 20 height 12
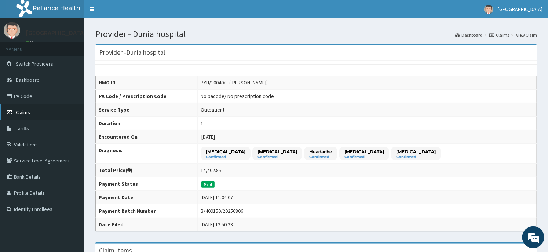
click at [24, 111] on span "Claims" at bounding box center [23, 112] width 14 height 7
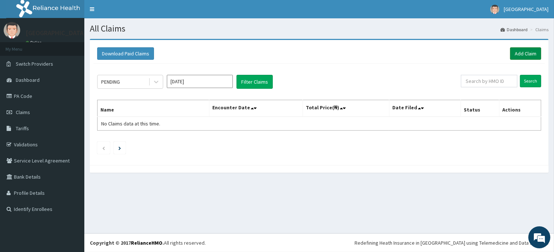
click at [515, 53] on link "Add Claim" at bounding box center [525, 53] width 31 height 12
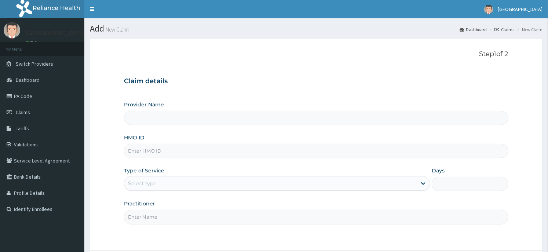
drag, startPoint x: 0, startPoint y: 0, endPoint x: 163, endPoint y: 151, distance: 221.8
click at [163, 151] on input "HMO ID" at bounding box center [316, 151] width 384 height 14
type input "P"
type input "Dunia hospital"
type input "PYH/10040/B"
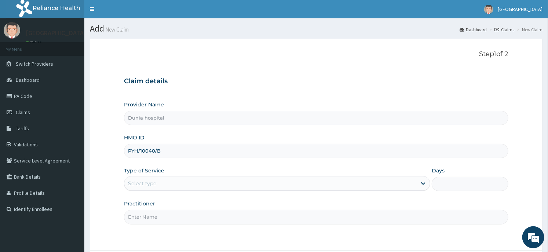
click at [136, 187] on div "Select type" at bounding box center [270, 183] width 292 height 12
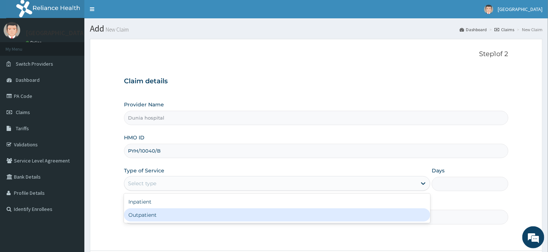
click at [140, 214] on div "Outpatient" at bounding box center [277, 214] width 306 height 13
type input "1"
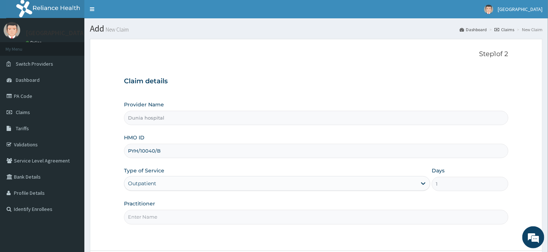
click at [152, 214] on input "Practitioner" at bounding box center [316, 217] width 384 height 14
type input "[PERSON_NAME][GEOGRAPHIC_DATA]"
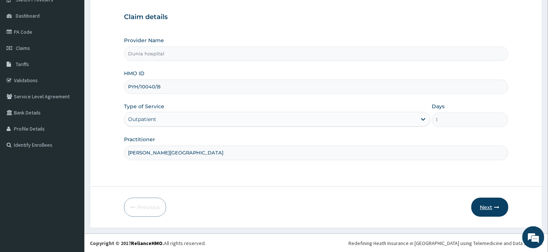
click at [488, 206] on button "Next" at bounding box center [489, 207] width 37 height 19
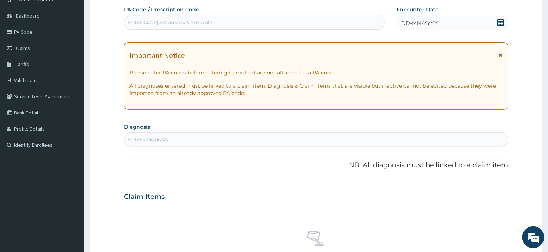
click at [499, 21] on icon at bounding box center [500, 22] width 7 height 7
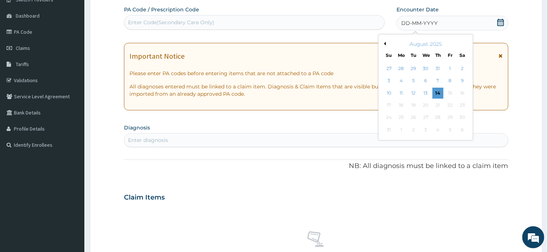
drag, startPoint x: 467, startPoint y: 80, endPoint x: 461, endPoint y: 85, distance: 8.3
click at [467, 80] on div "9" at bounding box center [462, 81] width 11 height 11
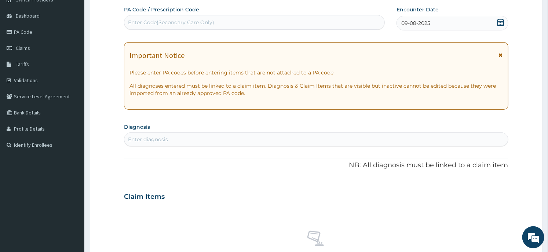
click at [286, 141] on div "Enter diagnosis" at bounding box center [315, 139] width 383 height 12
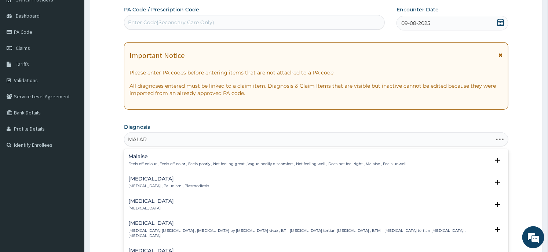
type input "MALARI"
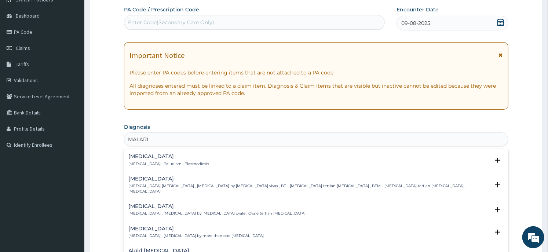
click at [149, 157] on h4 "[MEDICAL_DATA]" at bounding box center [168, 156] width 81 height 5
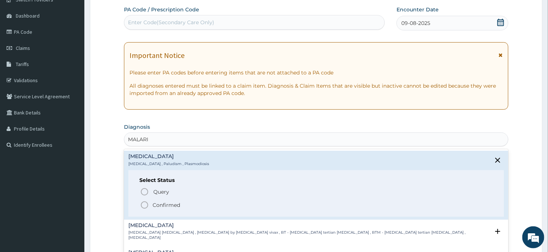
click at [149, 201] on span "Confirmed" at bounding box center [316, 205] width 352 height 9
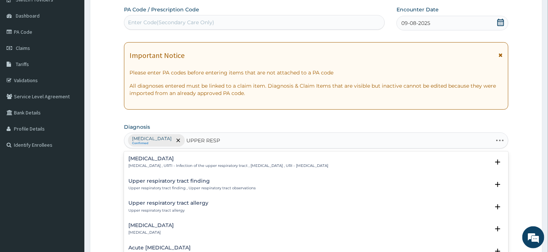
type input "UPPER RESPI"
click at [185, 165] on p "[MEDICAL_DATA] , URTI - Infection of the upper respiratory tract , [MEDICAL_DAT…" at bounding box center [228, 165] width 200 height 5
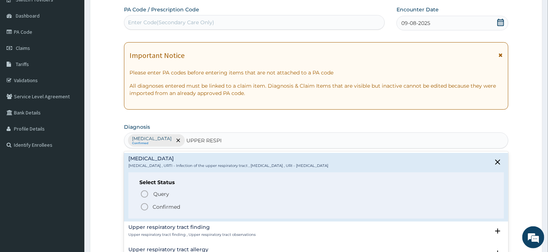
click at [163, 205] on p "Confirmed" at bounding box center [165, 206] width 27 height 7
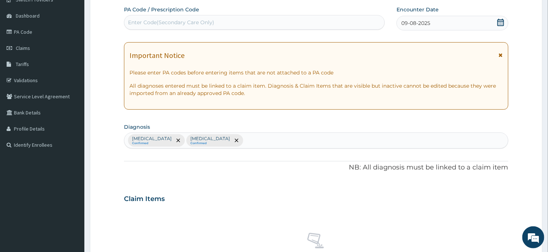
scroll to position [268, 0]
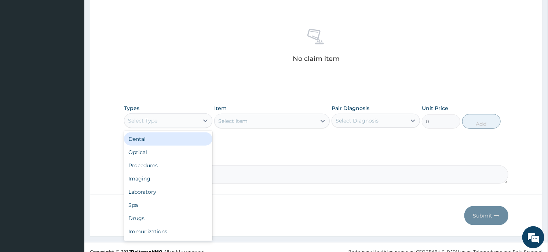
click at [161, 116] on div "Select Type" at bounding box center [161, 121] width 74 height 12
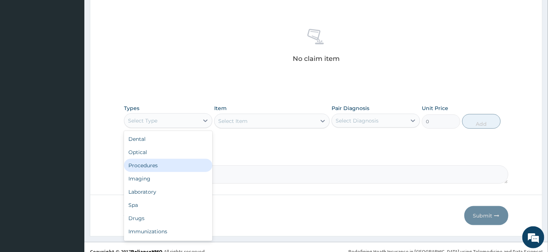
click at [158, 163] on div "Procedures" at bounding box center [168, 165] width 88 height 13
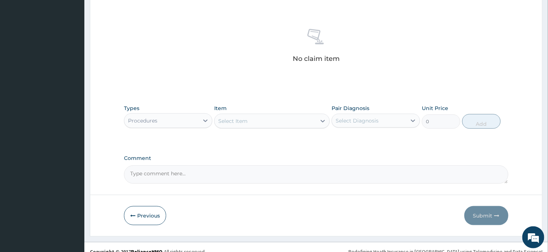
click at [256, 117] on div "Select Item" at bounding box center [264, 121] width 101 height 12
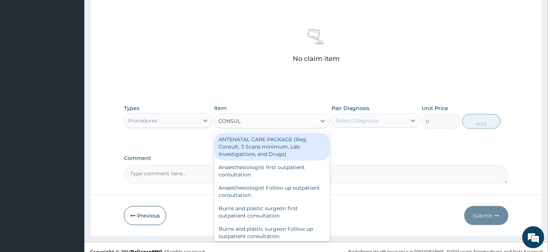
type input "CONSULT"
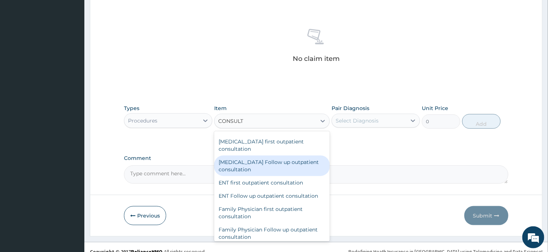
scroll to position [326, 0]
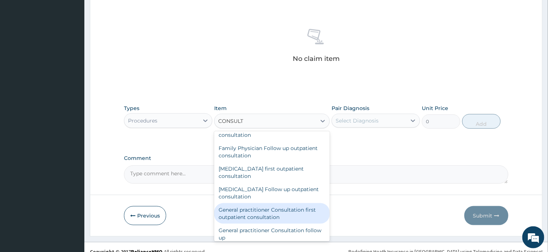
click at [274, 218] on div "General practitioner Consultation first outpatient consultation" at bounding box center [271, 213] width 115 height 21
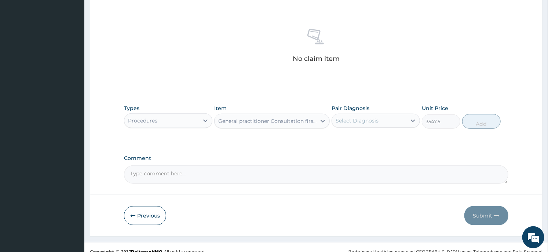
type input "3547.5"
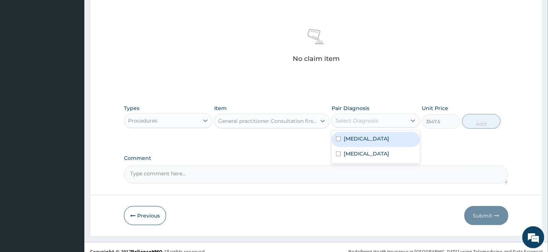
click at [376, 119] on div "Select Diagnosis" at bounding box center [356, 120] width 43 height 7
click at [356, 143] on div "[MEDICAL_DATA]" at bounding box center [375, 139] width 88 height 15
checkbox input "true"
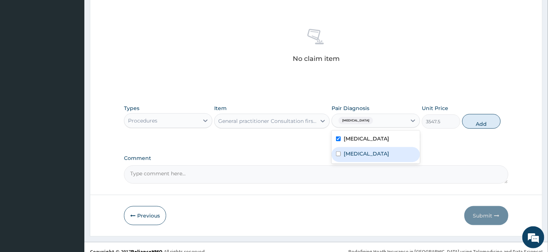
click at [353, 151] on label "[MEDICAL_DATA]" at bounding box center [365, 153] width 45 height 7
checkbox input "true"
click at [488, 118] on button "Add" at bounding box center [481, 121] width 38 height 15
type input "0"
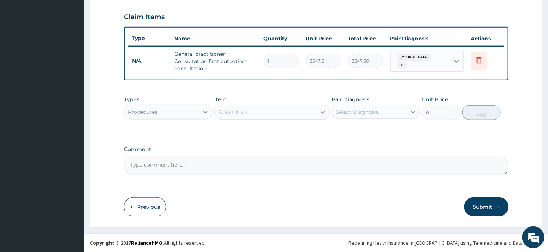
scroll to position [244, 0]
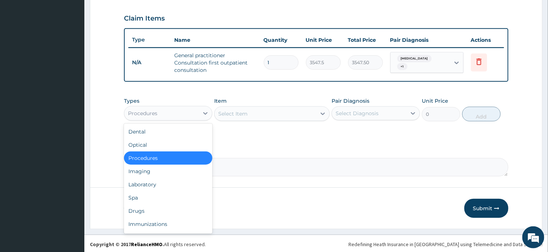
click at [194, 112] on div "Procedures" at bounding box center [161, 113] width 74 height 12
click at [160, 207] on div "Drugs" at bounding box center [168, 210] width 88 height 13
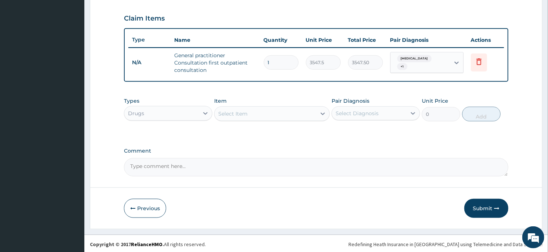
click at [273, 113] on div "Select Item" at bounding box center [264, 114] width 101 height 12
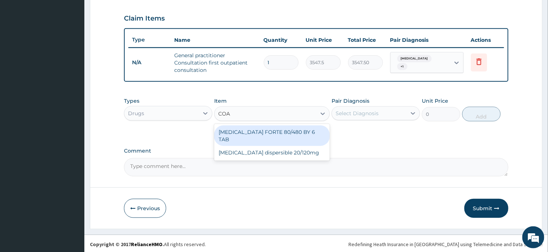
type input "[PERSON_NAME]"
click at [276, 125] on div "[MEDICAL_DATA] FORTE 80/480 BY 6 TAB" at bounding box center [271, 135] width 115 height 21
type input "449.35"
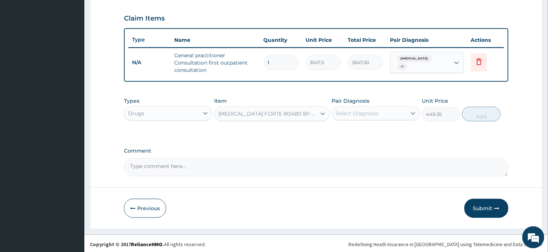
click at [355, 115] on div "Select Diagnosis" at bounding box center [356, 113] width 43 height 7
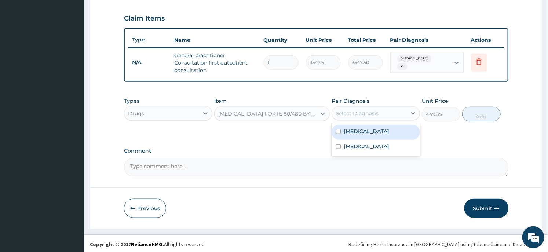
click at [354, 126] on div "[MEDICAL_DATA]" at bounding box center [375, 132] width 88 height 15
checkbox input "true"
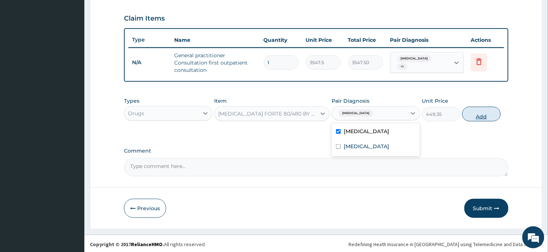
click at [470, 117] on button "Add" at bounding box center [481, 114] width 38 height 15
type input "0"
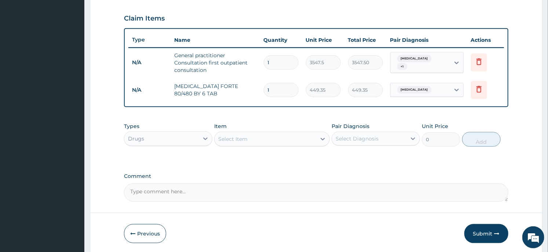
click at [277, 92] on input "1" at bounding box center [281, 90] width 35 height 14
type input "6"
type input "2696.10"
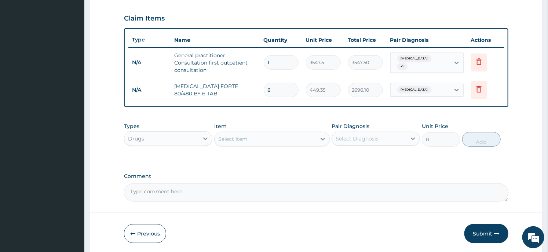
type input "6"
click at [255, 145] on div "Item Select Item" at bounding box center [271, 134] width 115 height 24
click at [263, 142] on div "Select Item" at bounding box center [264, 139] width 101 height 12
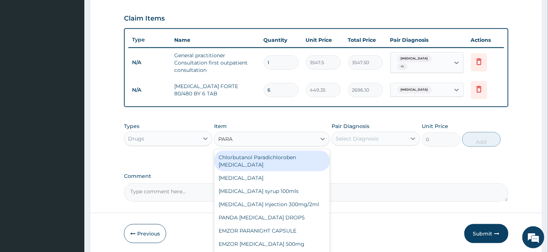
type input "PARAC"
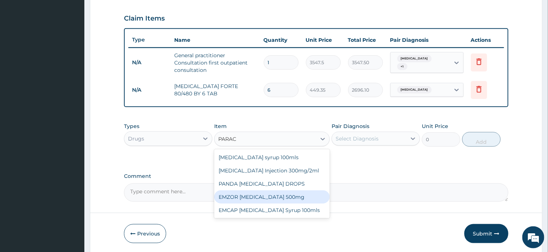
click at [268, 199] on div "EMZOR [MEDICAL_DATA] 500mg" at bounding box center [271, 196] width 115 height 13
type input "23.65"
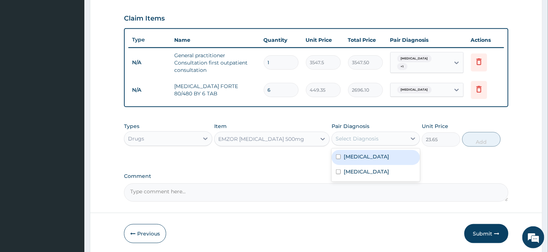
click at [349, 142] on div "Select Diagnosis" at bounding box center [369, 139] width 74 height 12
click at [382, 160] on div "[MEDICAL_DATA]" at bounding box center [375, 157] width 88 height 15
checkbox input "true"
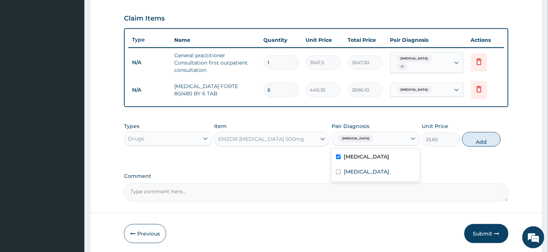
click at [475, 140] on button "Add" at bounding box center [481, 139] width 38 height 15
type input "0"
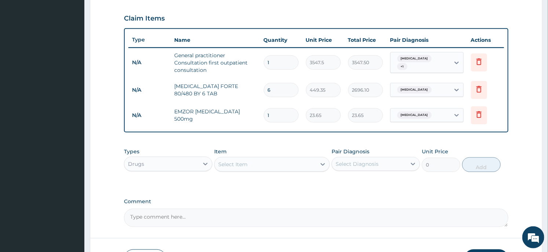
type input "18"
type input "425.70"
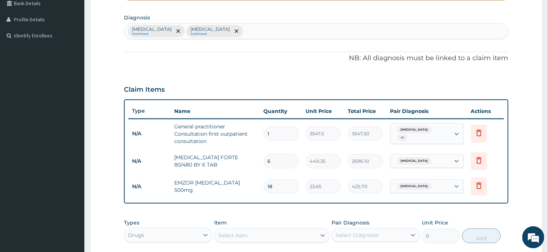
scroll to position [92, 0]
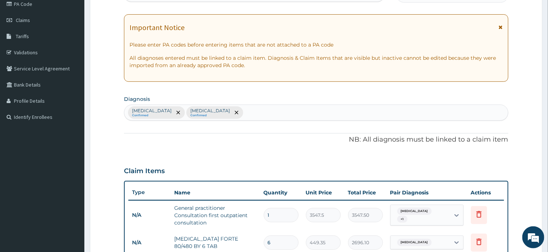
type input "18"
click at [266, 107] on div "[MEDICAL_DATA] Confirmed [MEDICAL_DATA] Confirmed" at bounding box center [315, 112] width 383 height 15
type input "COUGH"
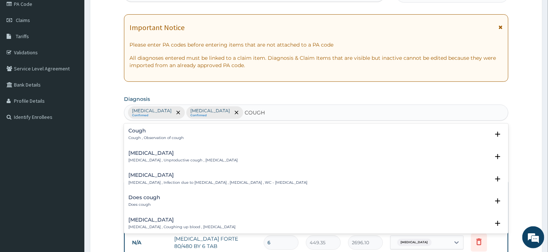
click at [128, 134] on div "Cough Cough , Observation of cough" at bounding box center [155, 134] width 55 height 13
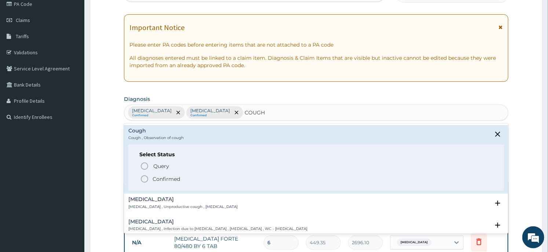
click at [162, 175] on p "Confirmed" at bounding box center [165, 178] width 27 height 7
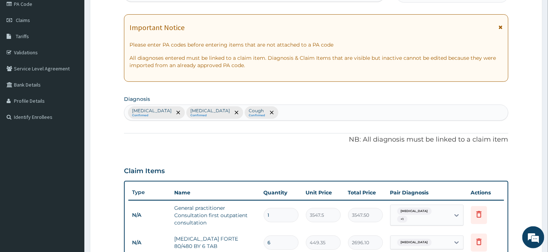
scroll to position [295, 0]
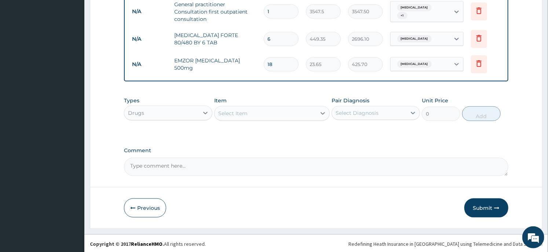
click at [270, 118] on div "Select Item" at bounding box center [264, 113] width 101 height 12
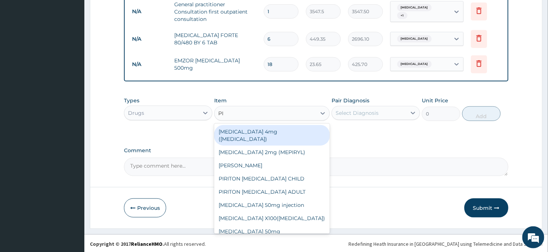
type input "P"
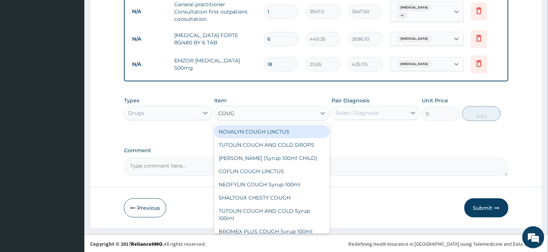
type input "COUGH"
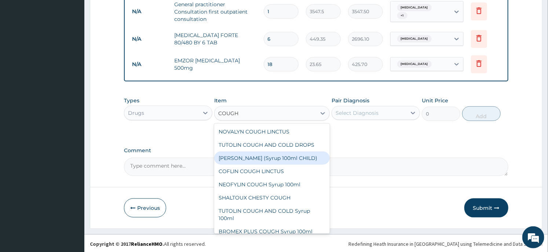
click at [251, 153] on div "[PERSON_NAME] (Syrup 100ml CHILD)" at bounding box center [271, 157] width 115 height 13
type input "1478.125"
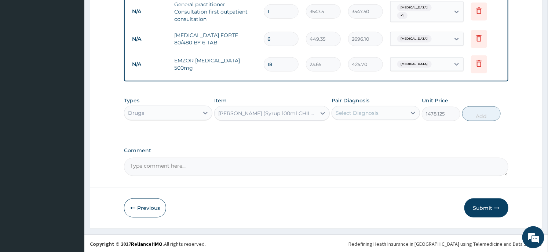
click at [387, 111] on div "Select Diagnosis" at bounding box center [369, 113] width 74 height 12
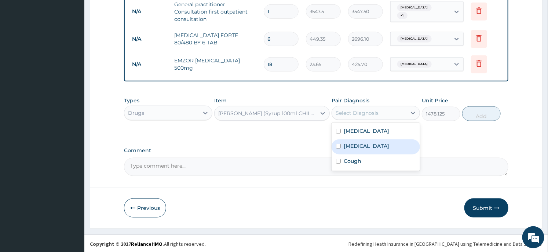
click at [364, 144] on label "[MEDICAL_DATA]" at bounding box center [365, 145] width 45 height 7
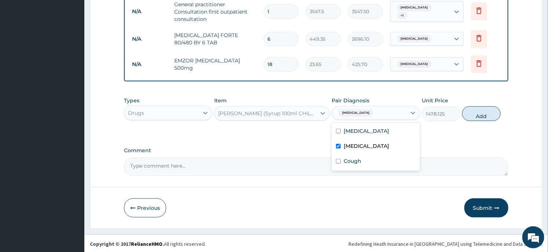
click at [364, 140] on div "[MEDICAL_DATA]" at bounding box center [375, 146] width 88 height 15
checkbox input "false"
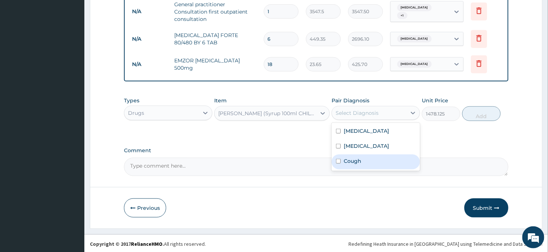
click at [345, 159] on label "Cough" at bounding box center [352, 160] width 18 height 7
checkbox input "true"
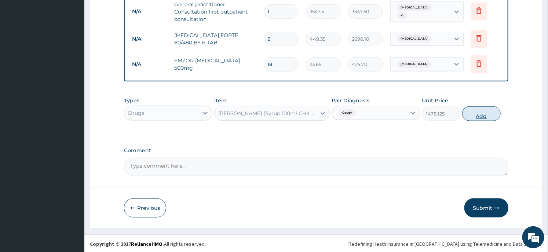
click at [471, 116] on button "Add" at bounding box center [481, 113] width 38 height 15
type input "0"
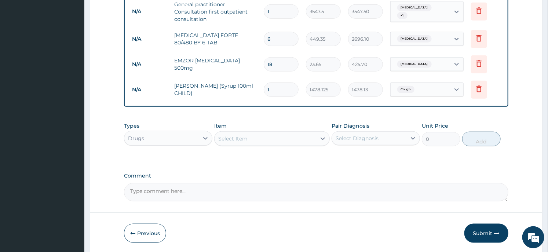
click at [258, 143] on div "Select Item" at bounding box center [264, 139] width 101 height 12
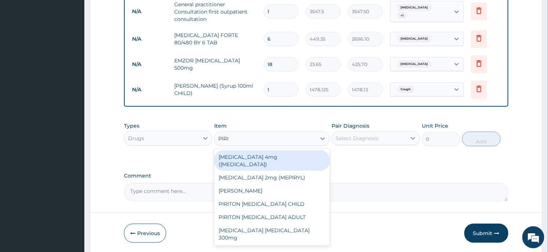
type input "PIRIT"
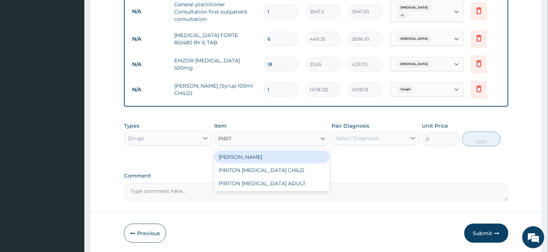
click at [258, 158] on div "[PERSON_NAME]" at bounding box center [271, 156] width 115 height 13
type input "23.65"
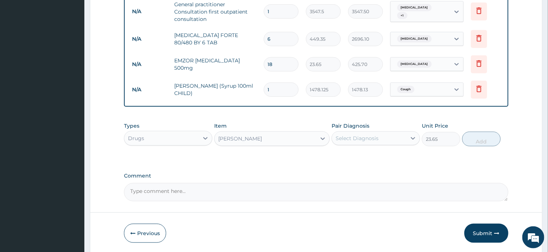
click at [283, 85] on input "1" at bounding box center [281, 89] width 35 height 14
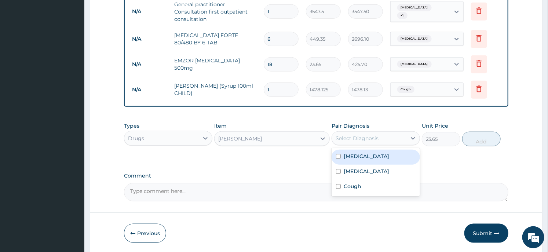
click at [381, 138] on div "Select Diagnosis" at bounding box center [369, 138] width 74 height 12
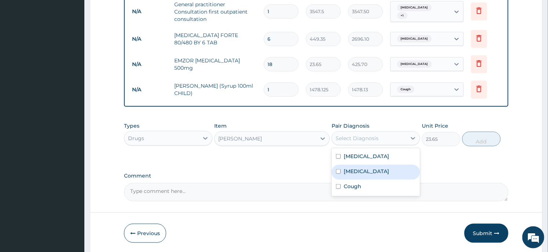
click at [357, 173] on label "[MEDICAL_DATA]" at bounding box center [365, 171] width 45 height 7
checkbox input "true"
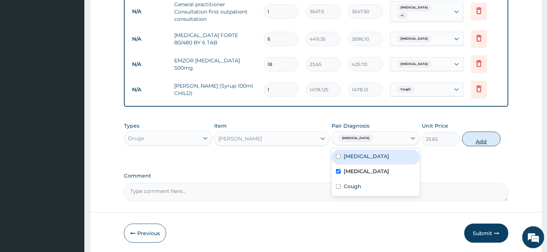
click at [471, 138] on button "Add" at bounding box center [481, 139] width 38 height 15
type input "0"
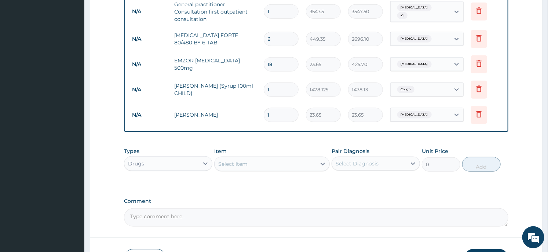
click at [291, 116] on input "1" at bounding box center [281, 115] width 35 height 14
type input "3"
type input "70.95"
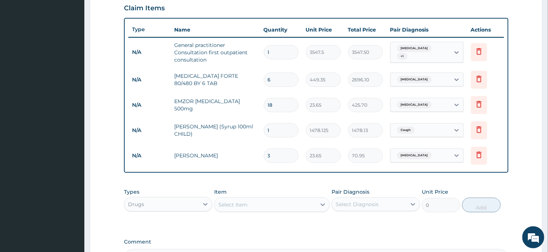
scroll to position [347, 0]
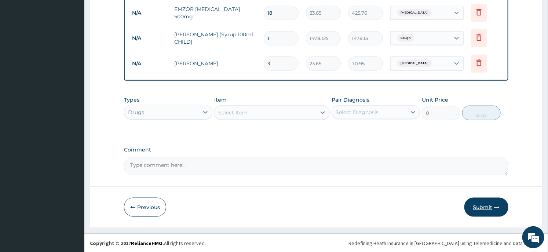
type input "3"
click at [483, 203] on button "Submit" at bounding box center [486, 207] width 44 height 19
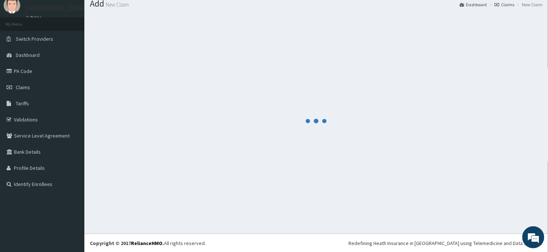
scroll to position [0, 0]
